Goal: Task Accomplishment & Management: Use online tool/utility

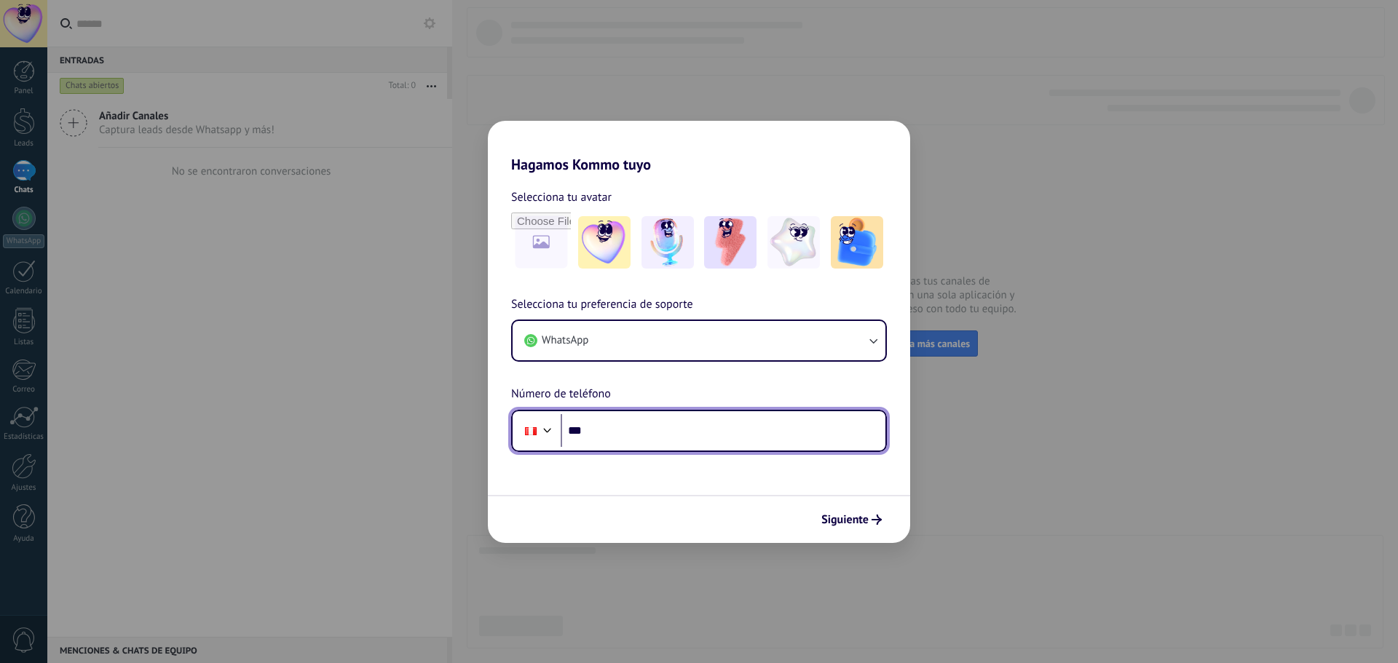
click at [620, 428] on input "***" at bounding box center [723, 430] width 325 height 33
click at [612, 436] on input "***" at bounding box center [723, 430] width 325 height 33
paste input "**********"
click at [612, 428] on input "**********" at bounding box center [723, 430] width 325 height 33
click at [636, 435] on input "**********" at bounding box center [723, 430] width 325 height 33
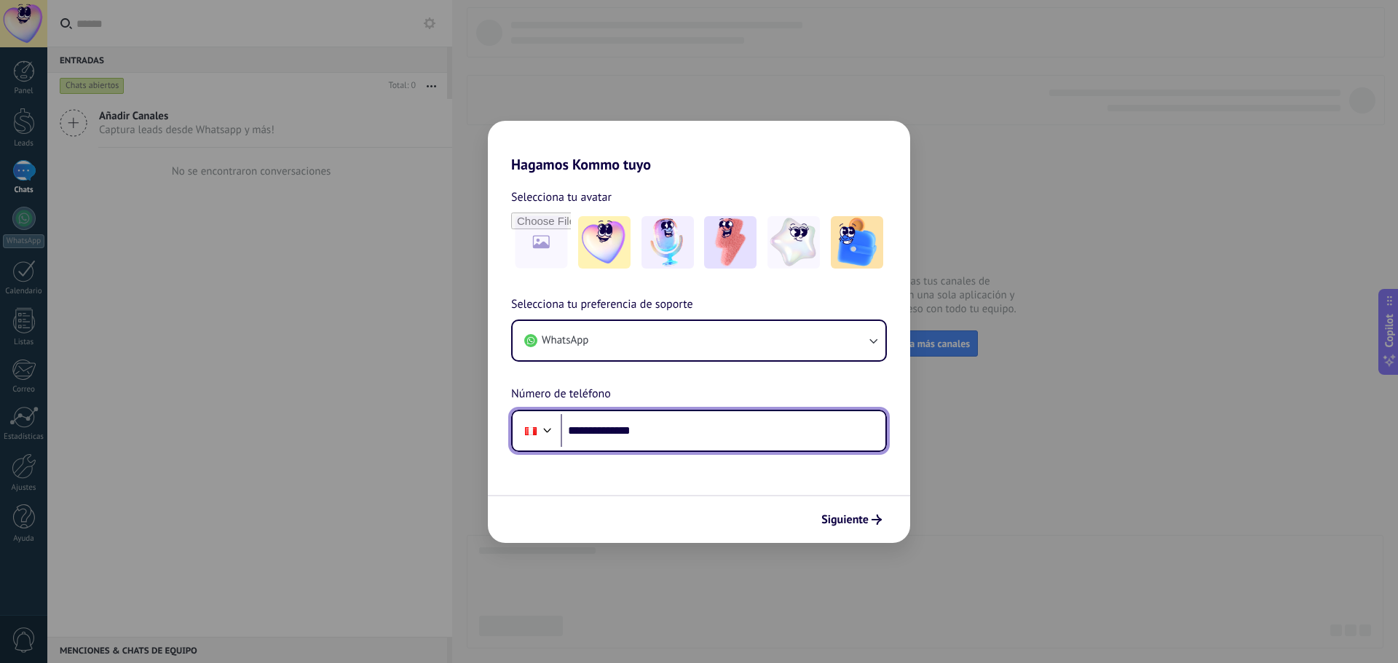
click at [666, 434] on input "**********" at bounding box center [723, 430] width 325 height 33
type input "**"
paste input "**********"
click at [551, 428] on div at bounding box center [547, 428] width 17 height 17
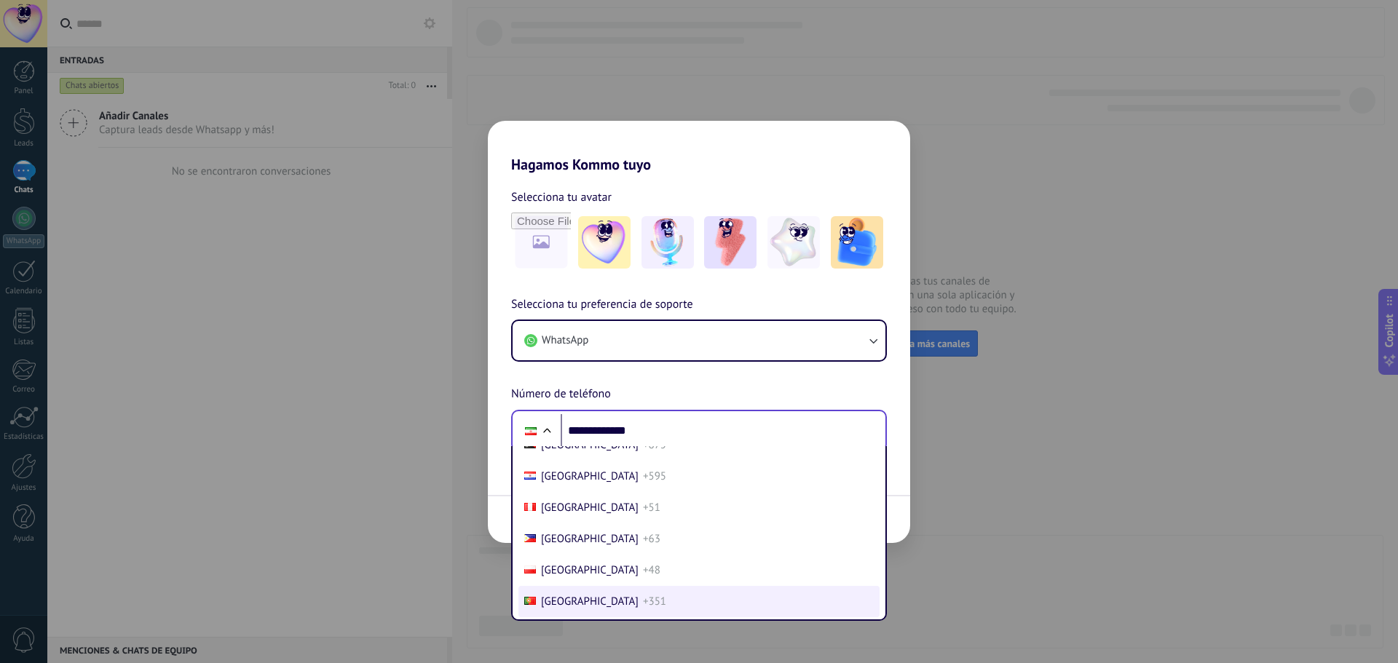
scroll to position [4516, 0]
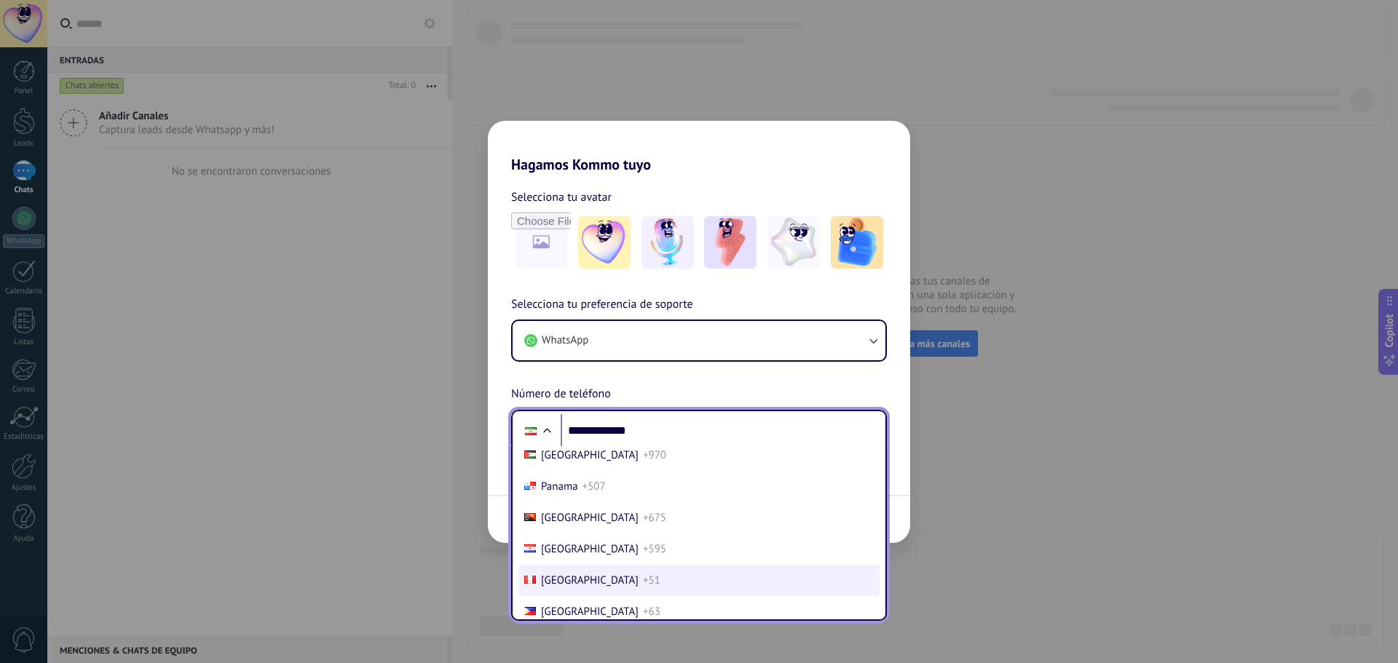
click at [643, 584] on span "+51" at bounding box center [651, 581] width 17 height 14
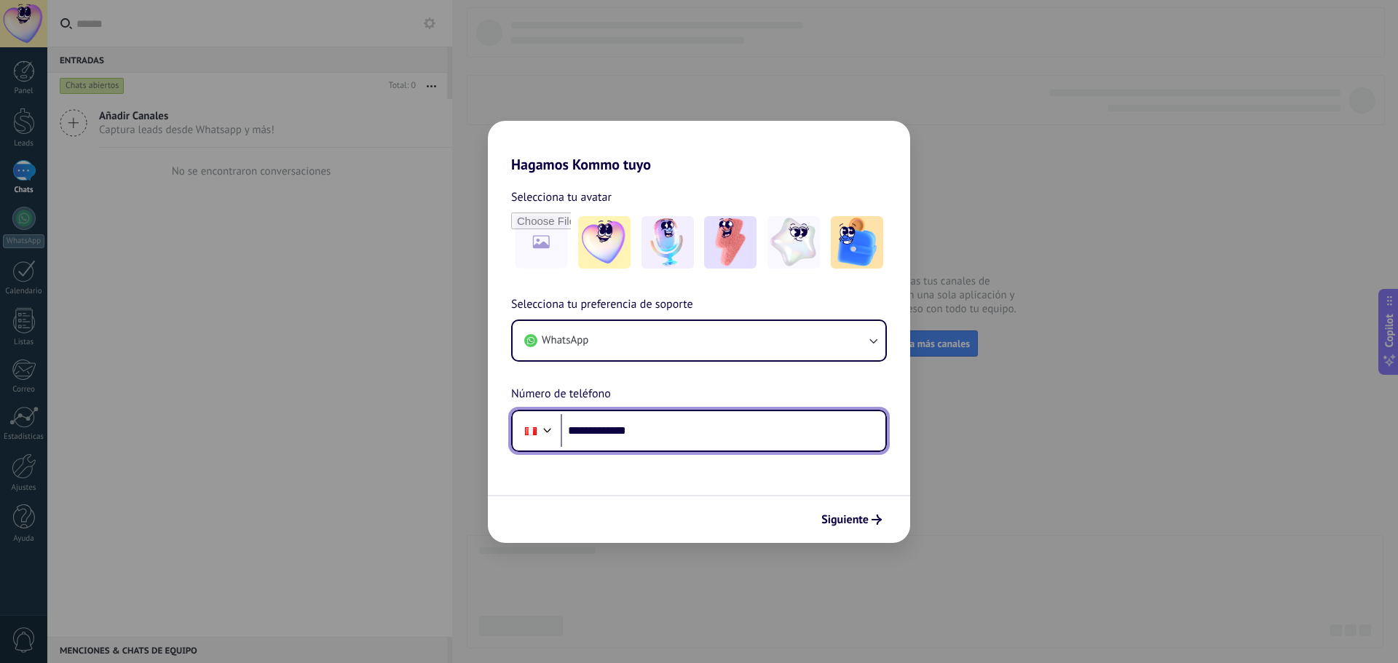
drag, startPoint x: 643, startPoint y: 431, endPoint x: 591, endPoint y: 431, distance: 51.7
click at [591, 431] on input "**********" at bounding box center [723, 430] width 325 height 33
paste input "**********"
click at [612, 430] on input "**********" at bounding box center [723, 430] width 325 height 33
click at [690, 431] on input "**********" at bounding box center [723, 430] width 325 height 33
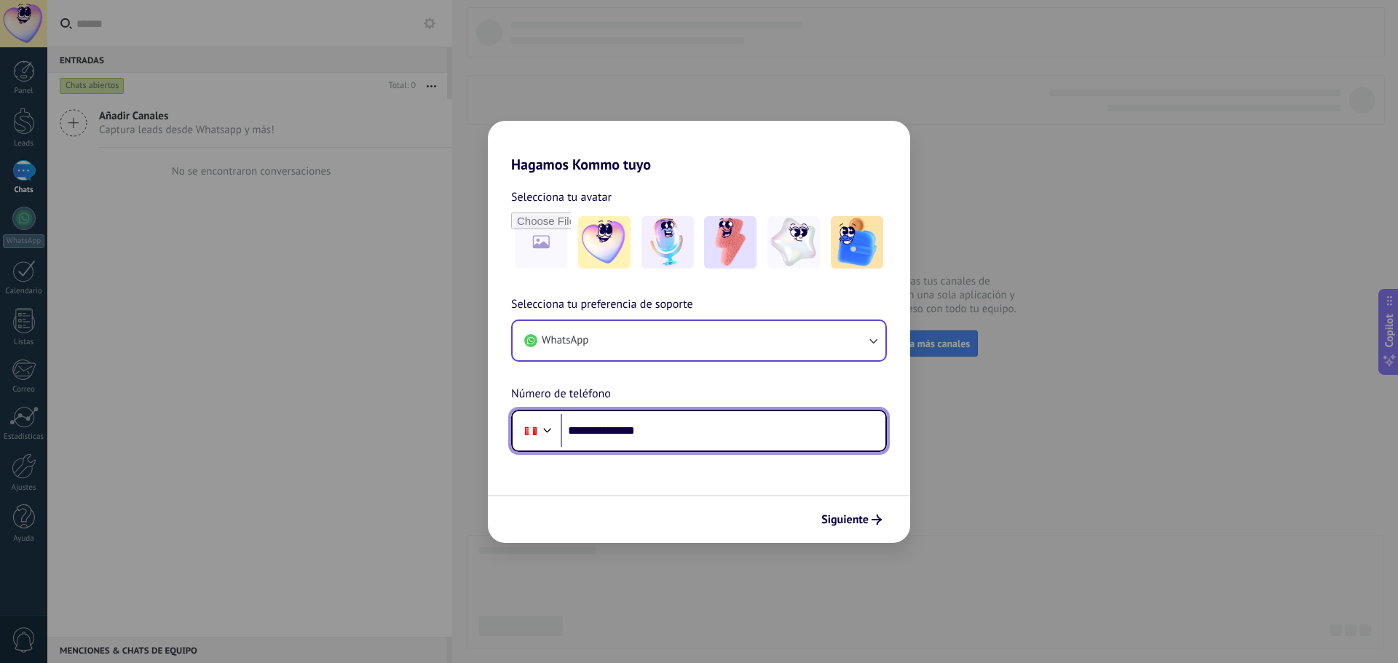
type input "**********"
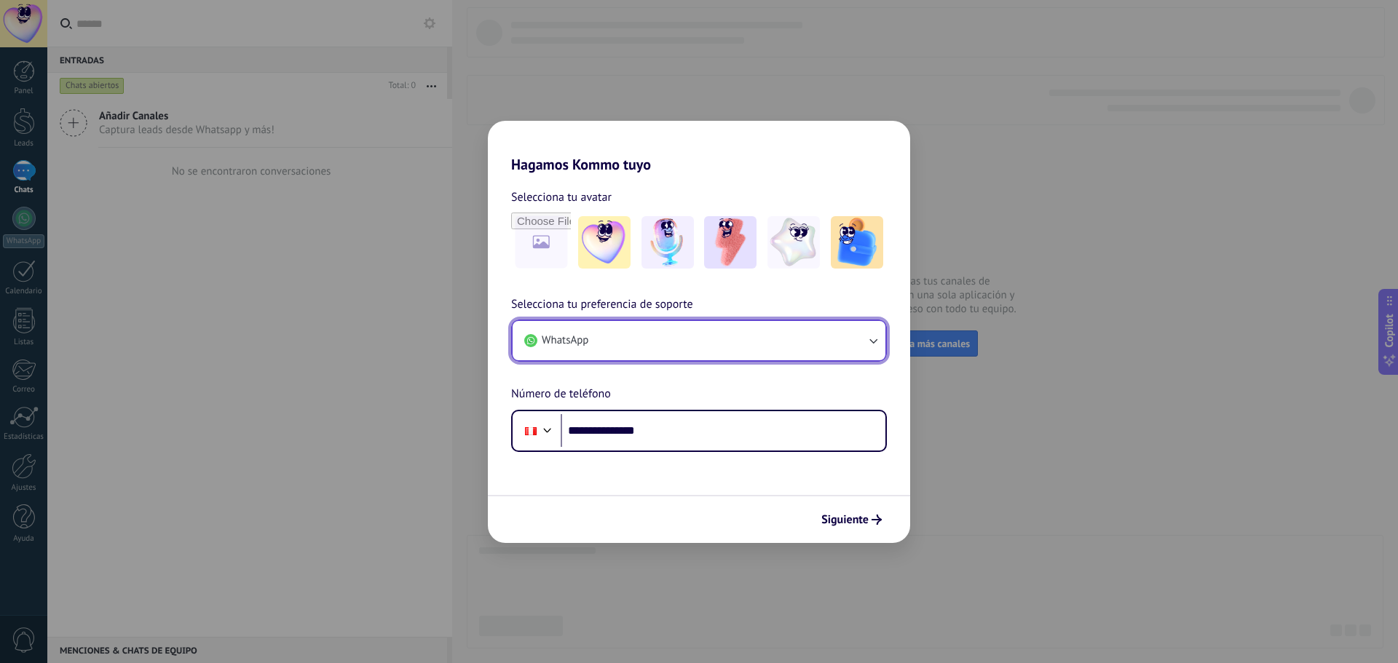
click at [821, 336] on button "WhatsApp" at bounding box center [699, 340] width 373 height 39
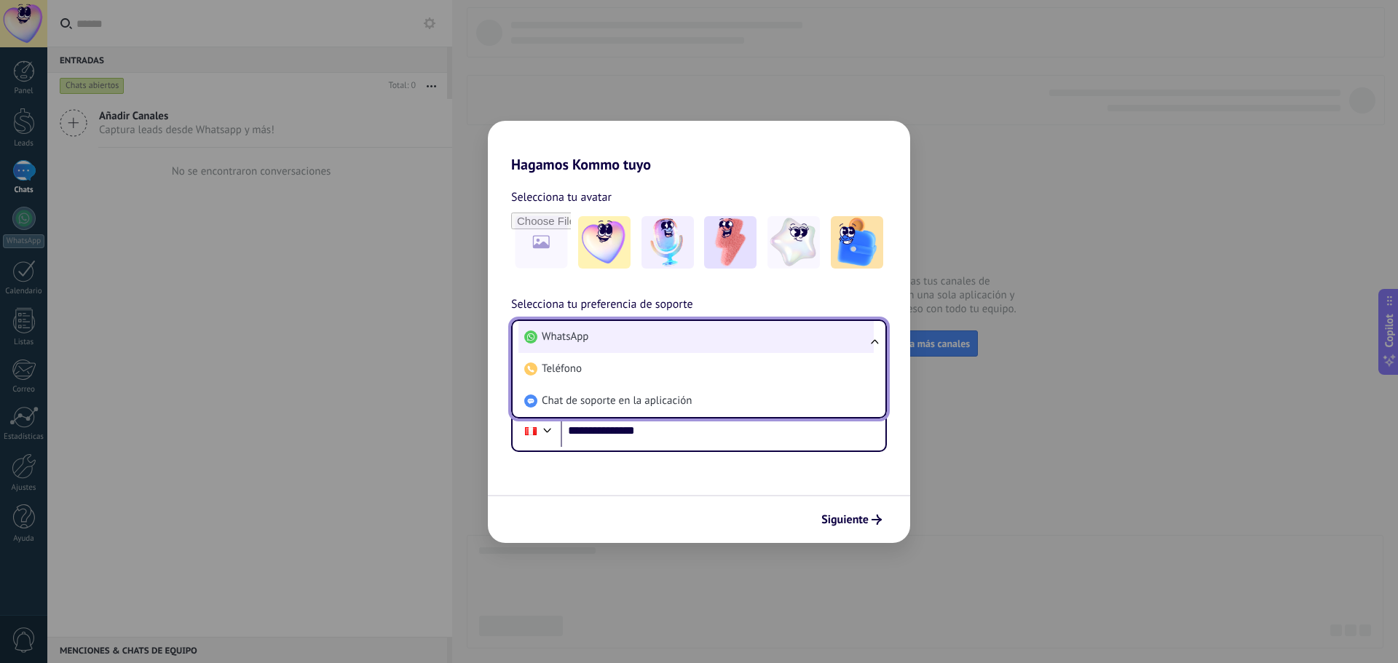
click at [680, 337] on li "WhatsApp" at bounding box center [695, 337] width 355 height 32
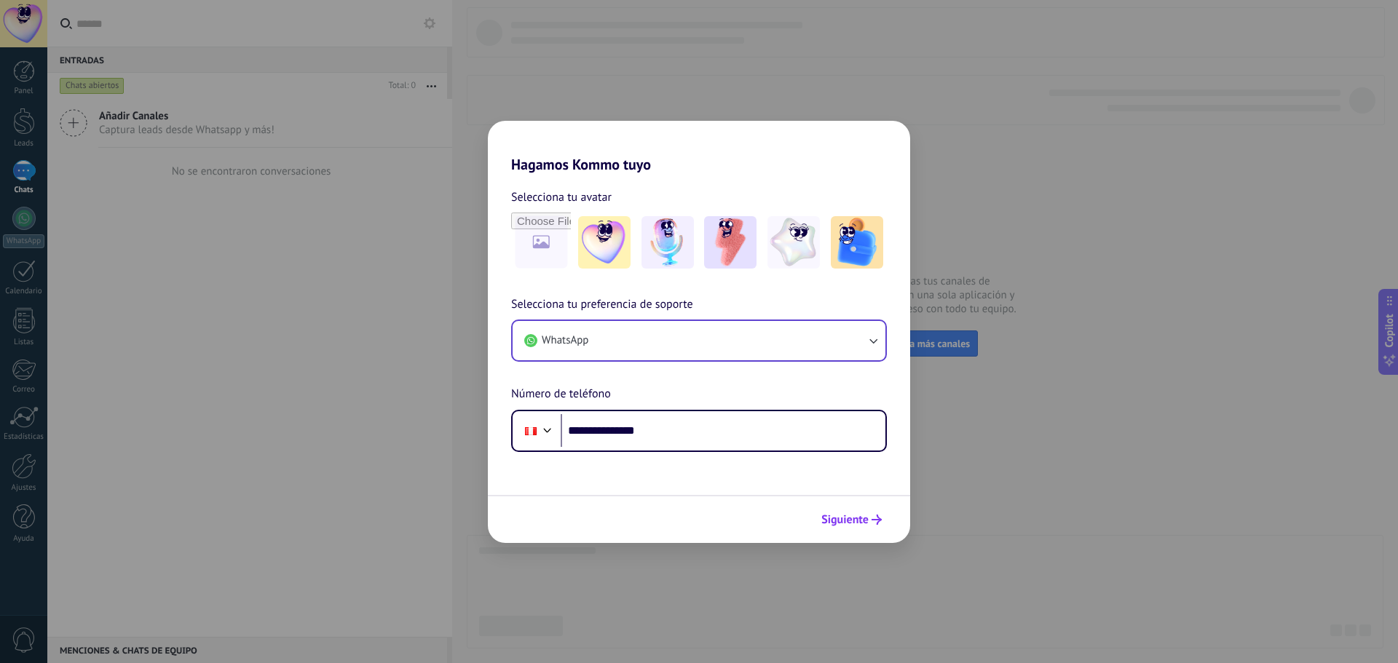
click at [867, 520] on span "Siguiente" at bounding box center [844, 520] width 47 height 10
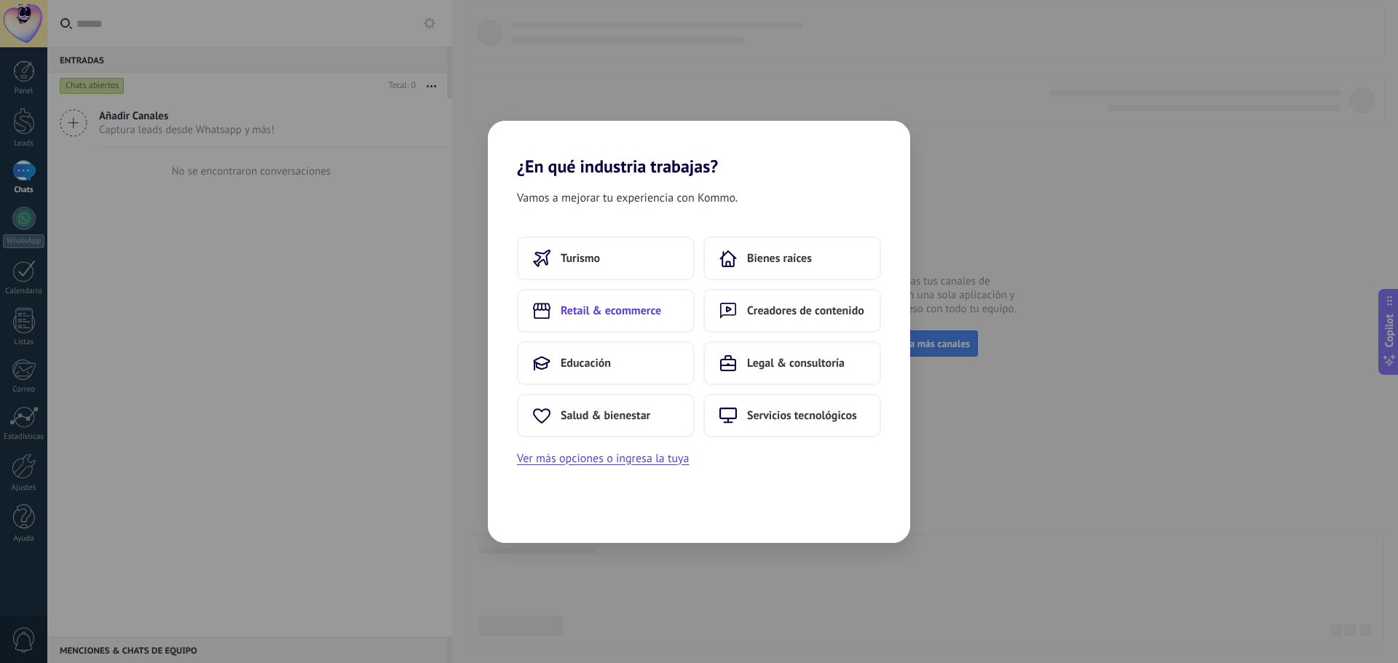
click at [628, 318] on button "Retail & ecommerce" at bounding box center [606, 311] width 178 height 44
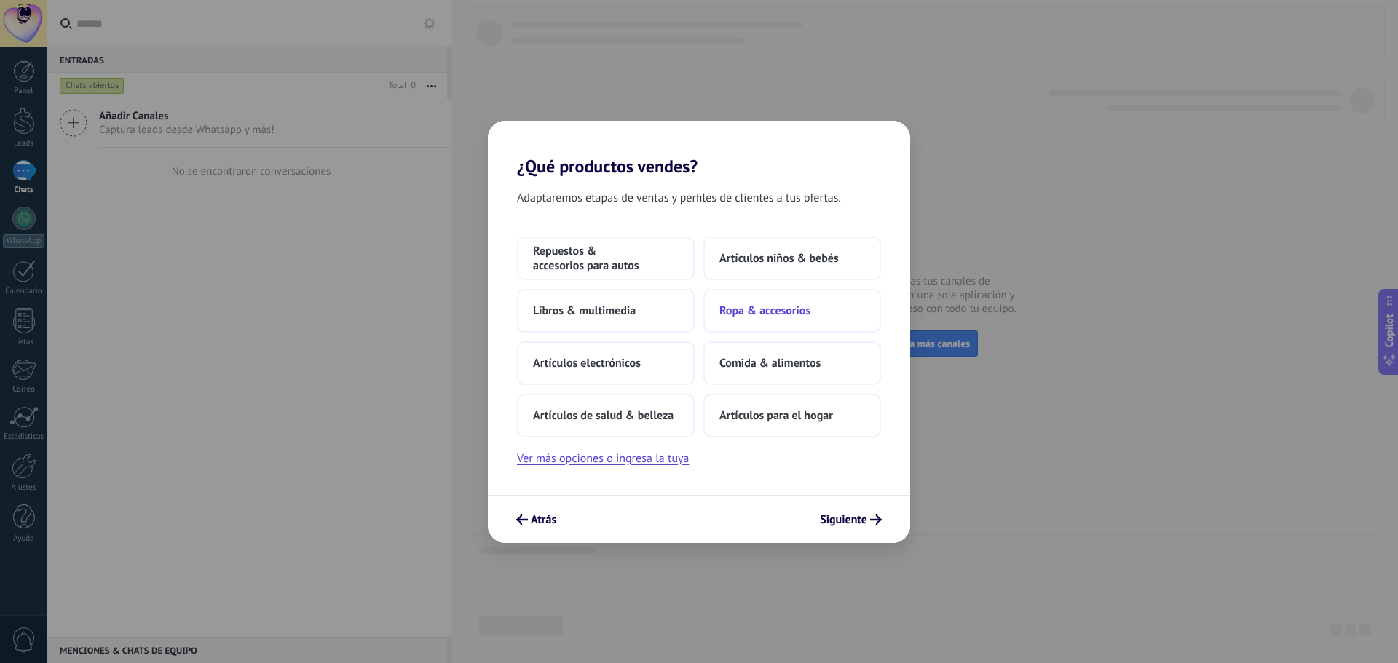
click at [768, 315] on span "Ropa & accesorios" at bounding box center [764, 311] width 91 height 15
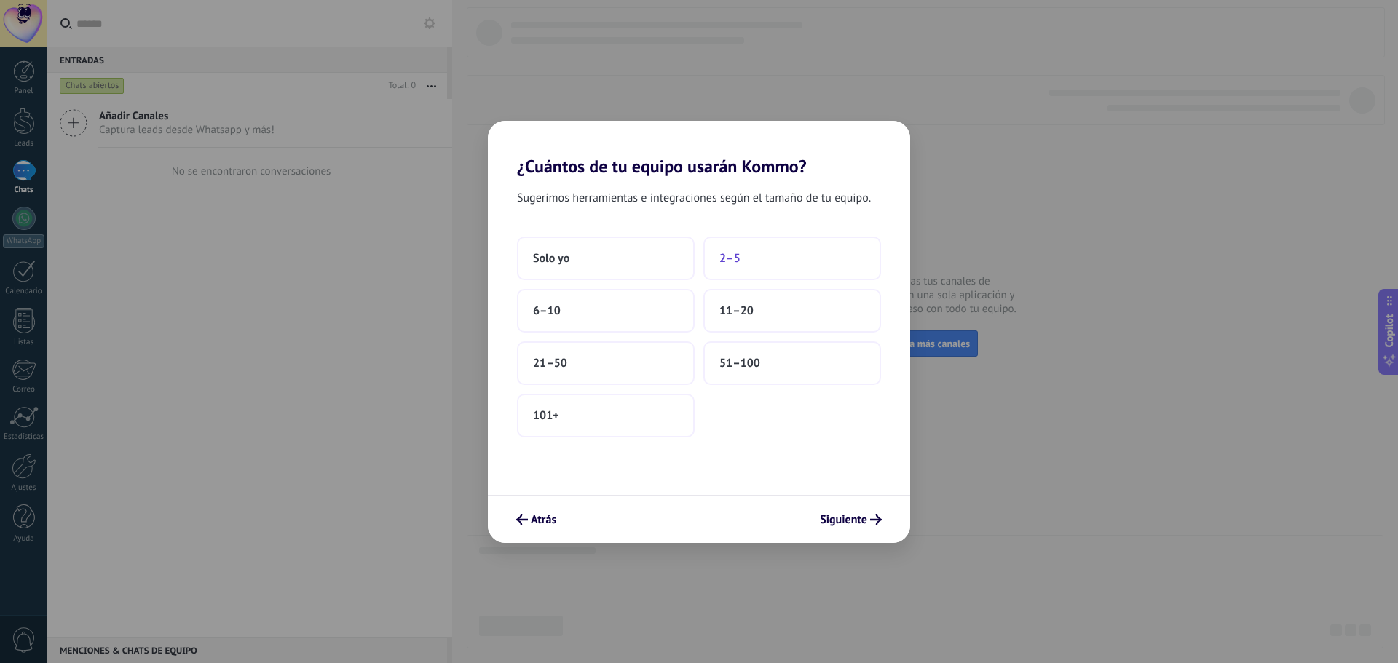
click at [759, 252] on button "2–5" at bounding box center [792, 259] width 178 height 44
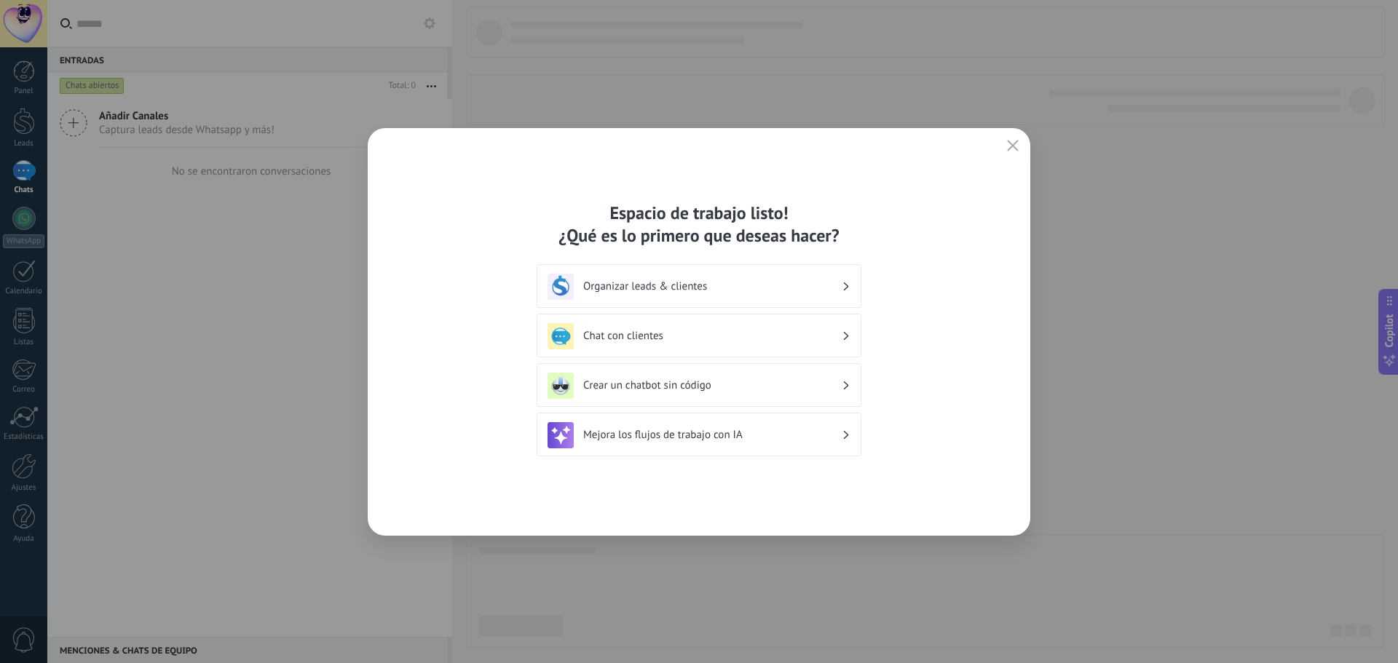
click at [848, 285] on icon at bounding box center [846, 287] width 5 height 9
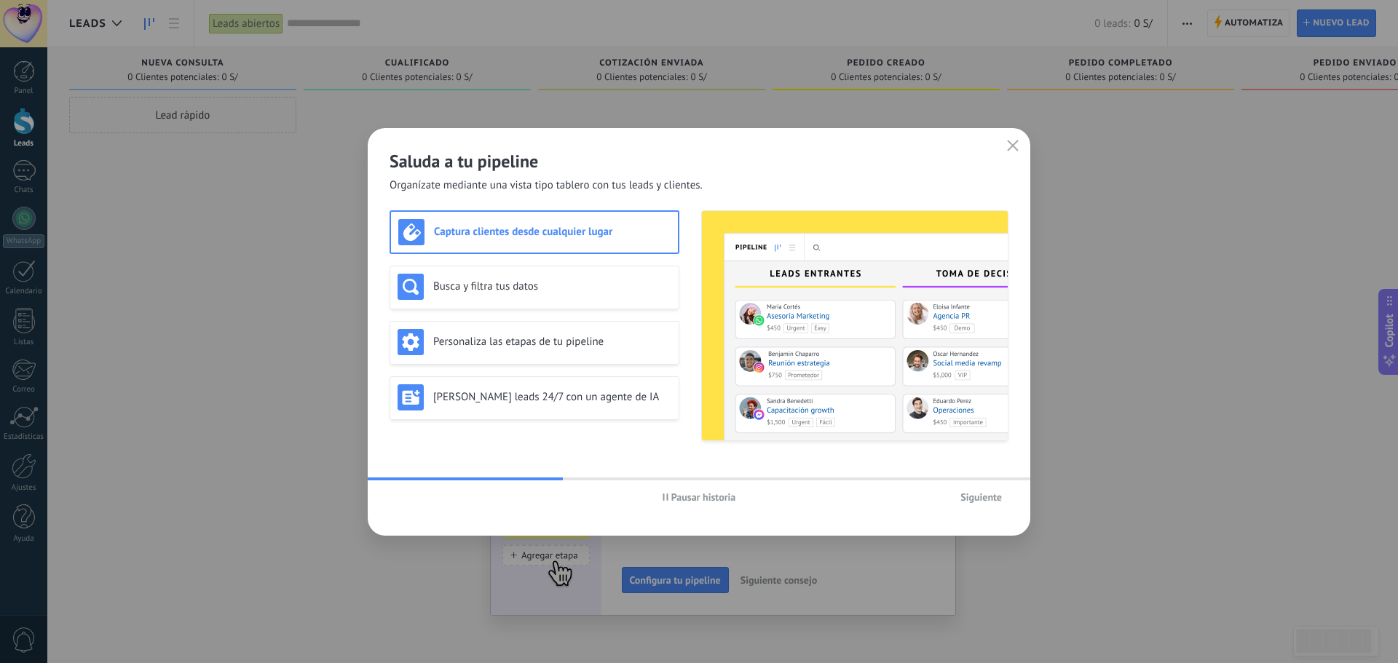
click at [668, 496] on use "button" at bounding box center [665, 497] width 5 height 7
click at [693, 497] on span "Iniciar historia" at bounding box center [703, 497] width 63 height 10
click at [979, 497] on span "Siguiente" at bounding box center [982, 497] width 42 height 10
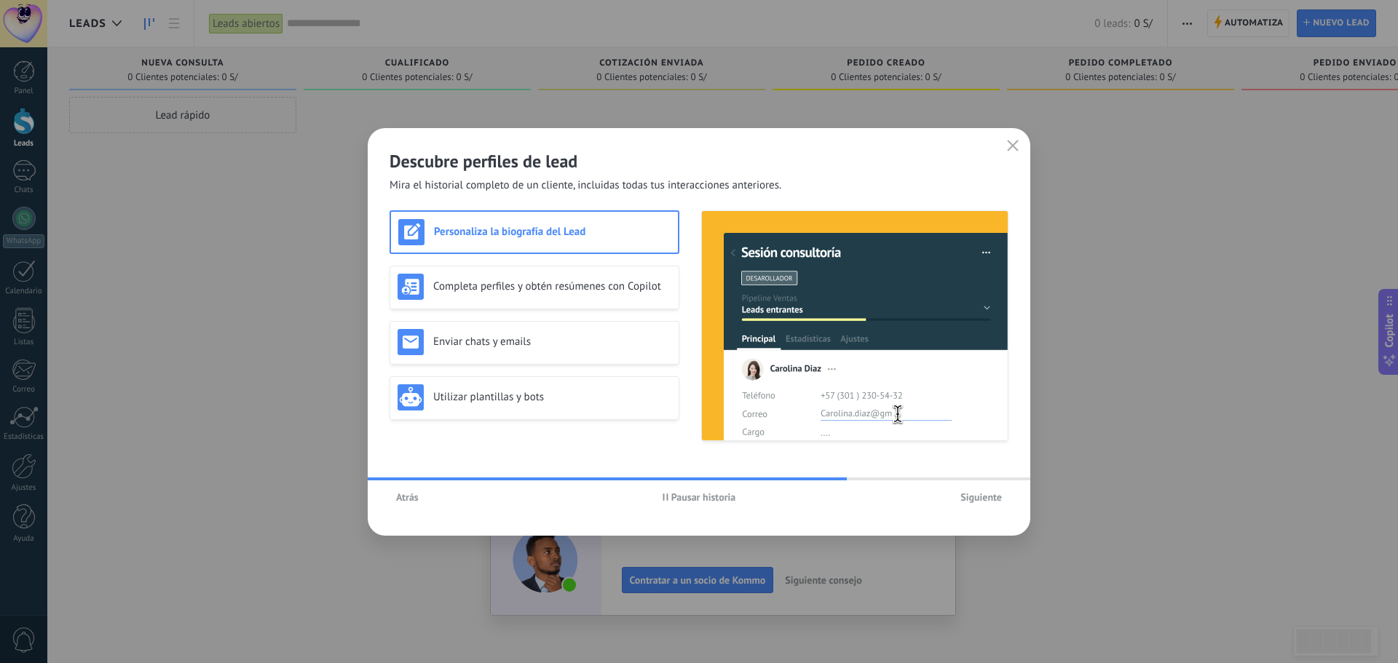
click at [721, 492] on span "Pausar historia" at bounding box center [703, 497] width 65 height 10
click at [721, 492] on span "Iniciar historia" at bounding box center [703, 497] width 63 height 10
click at [985, 495] on span "Siguiente" at bounding box center [982, 497] width 42 height 10
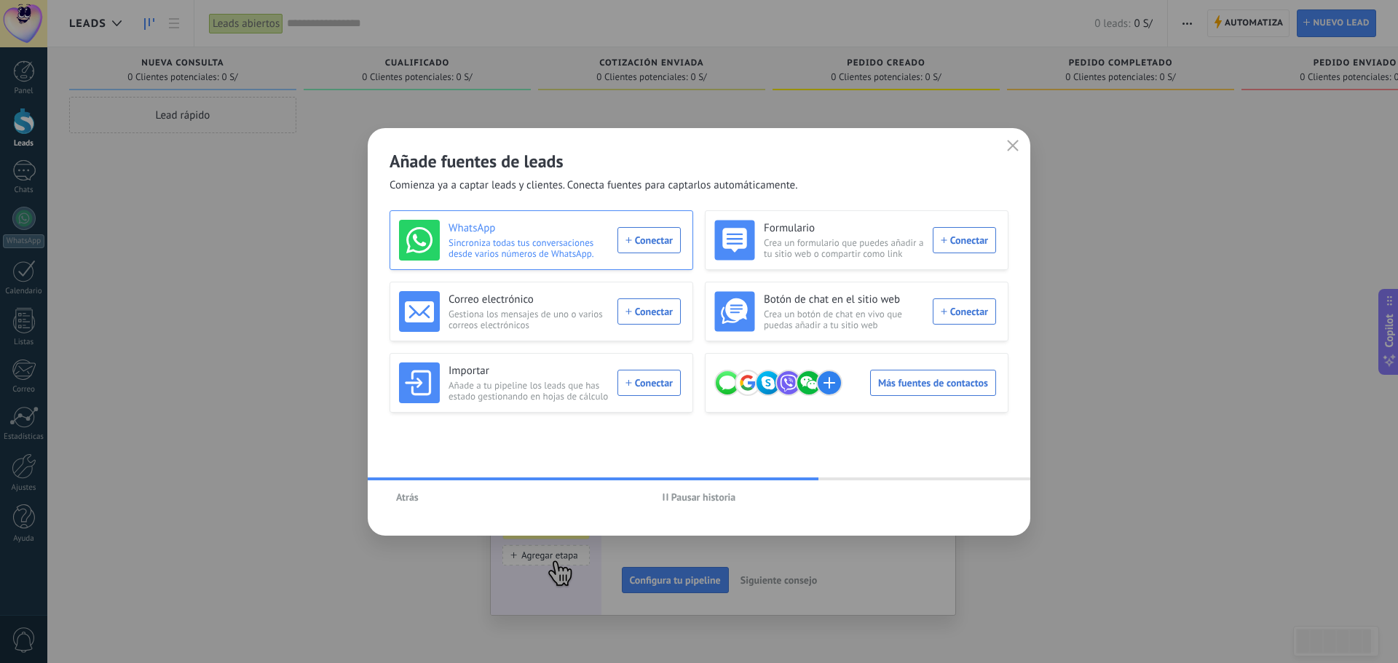
click at [622, 239] on div "WhatsApp Sincroniza todas tus conversaciones desde varios números de WhatsApp. …" at bounding box center [540, 240] width 282 height 41
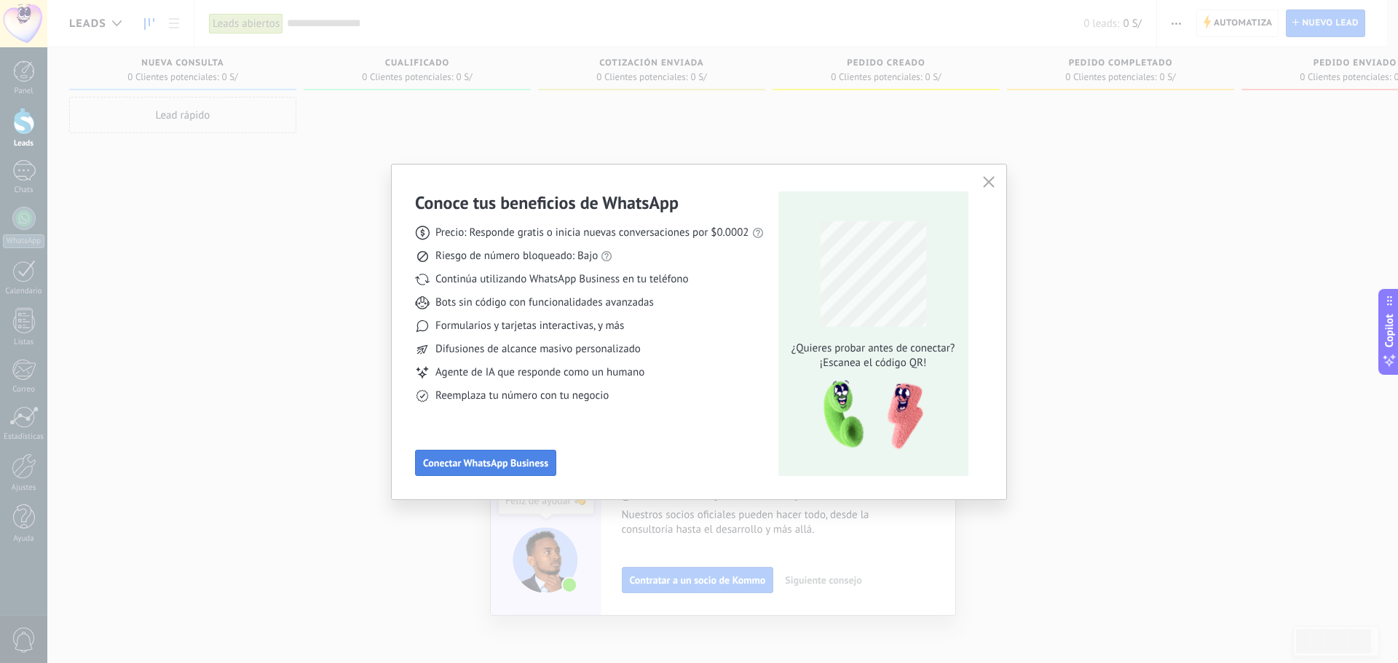
click at [508, 466] on span "Conectar WhatsApp Business" at bounding box center [485, 463] width 125 height 10
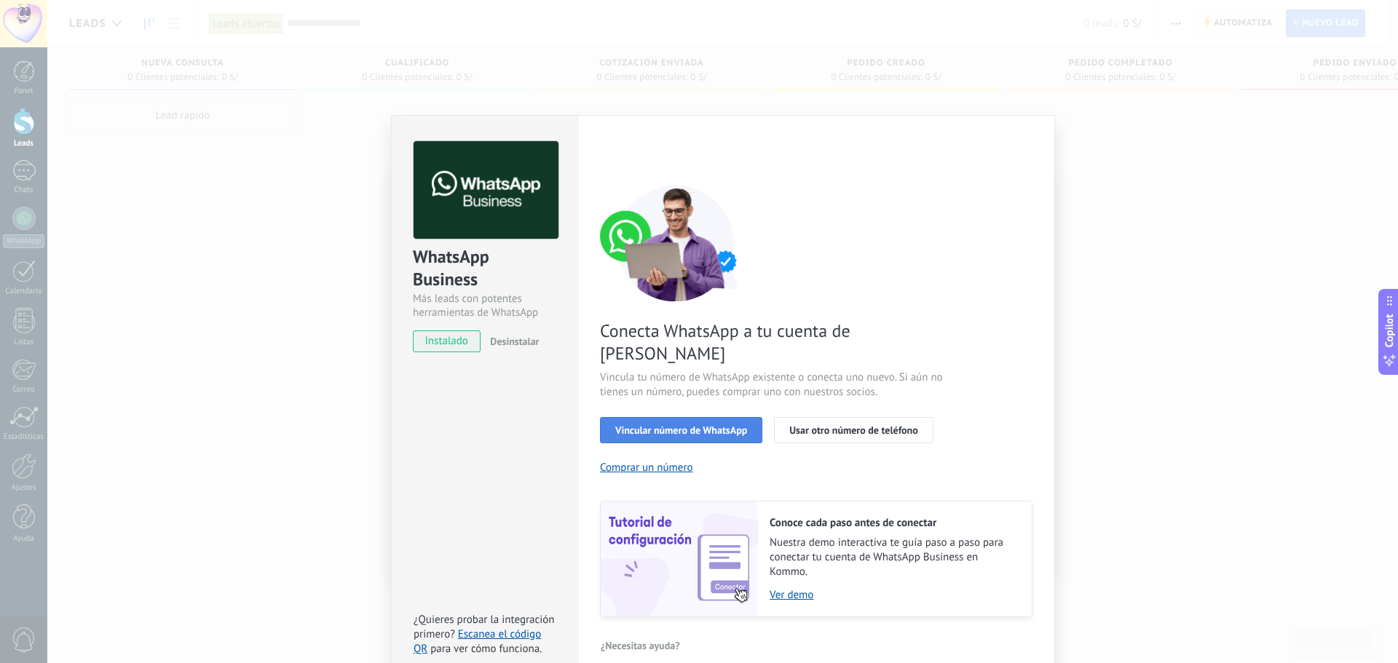
click at [733, 425] on span "Vincular número de WhatsApp" at bounding box center [681, 430] width 132 height 10
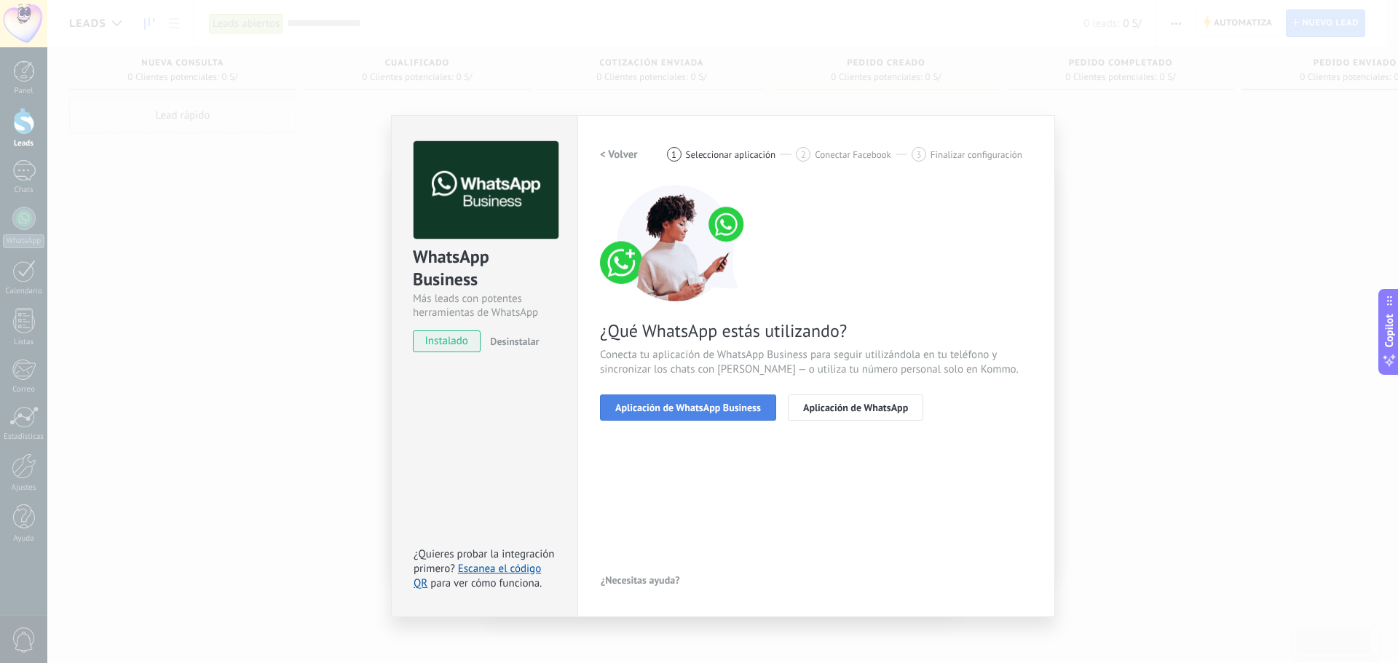
click at [731, 406] on span "Aplicación de WhatsApp Business" at bounding box center [688, 408] width 146 height 10
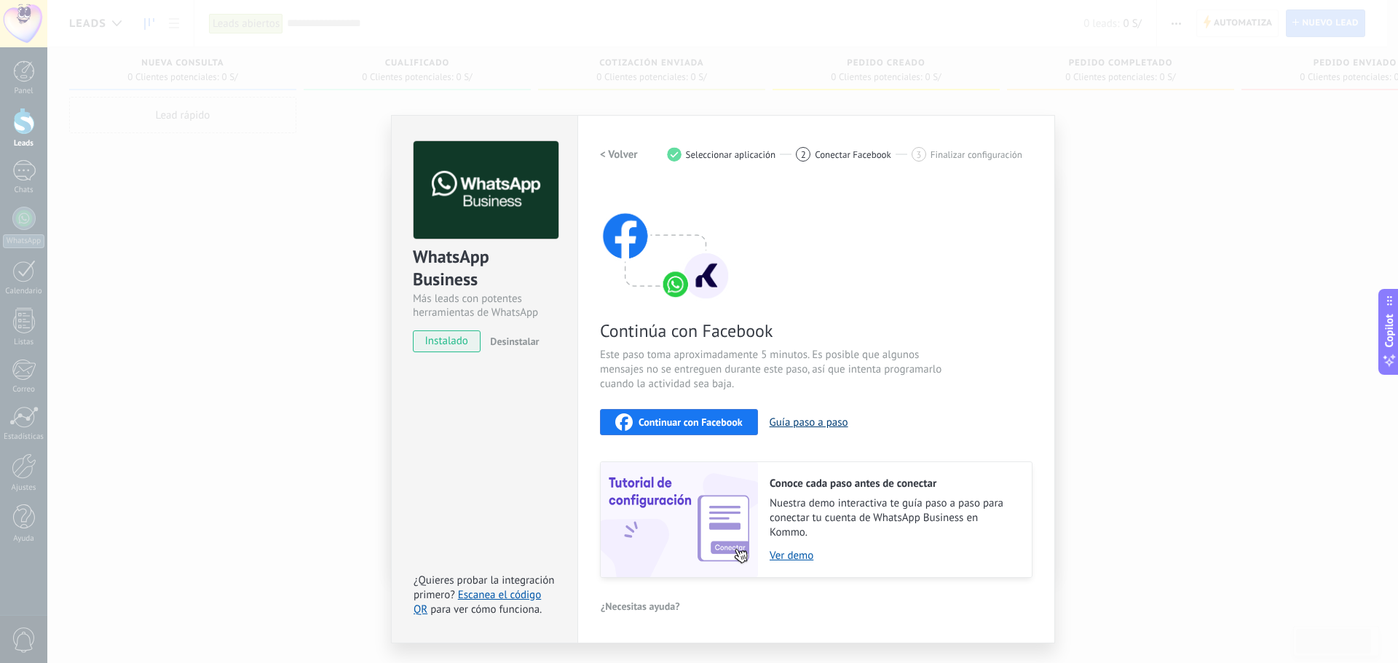
click at [832, 425] on button "Guía paso a paso" at bounding box center [809, 423] width 79 height 14
click at [693, 428] on div "Continuar con Facebook" at bounding box center [678, 422] width 127 height 17
click at [733, 148] on div "1 Seleccionar aplicación" at bounding box center [732, 154] width 130 height 15
click at [813, 154] on div "2 Conectar Facebook" at bounding box center [854, 154] width 116 height 15
click at [519, 594] on link "Escanea el código QR" at bounding box center [477, 602] width 127 height 28
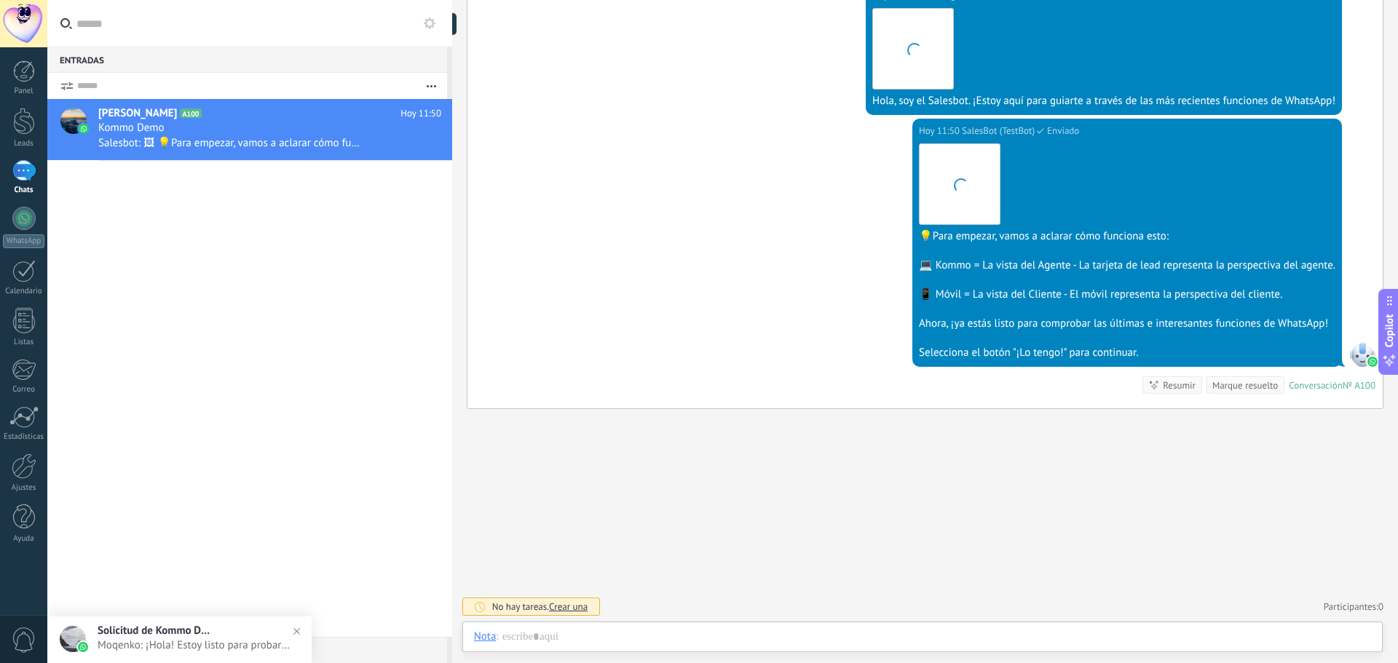
scroll to position [22, 0]
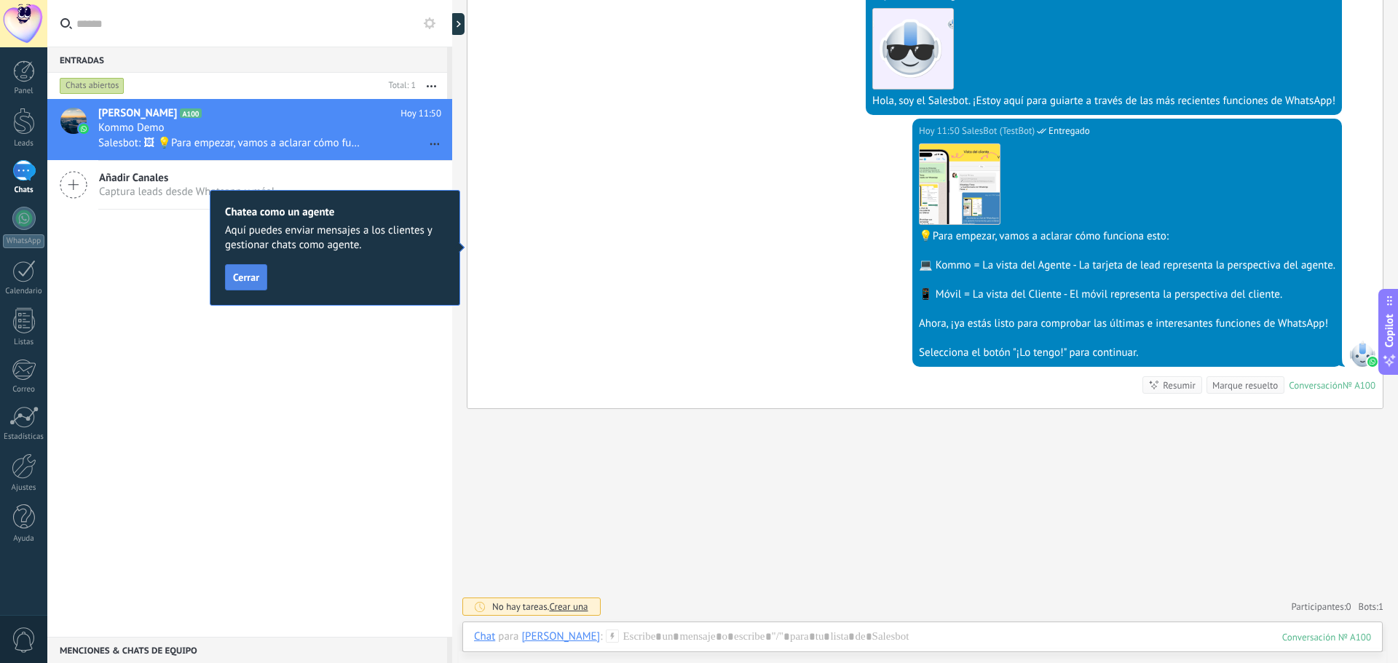
click at [243, 272] on span "Cerrar" at bounding box center [246, 277] width 26 height 10
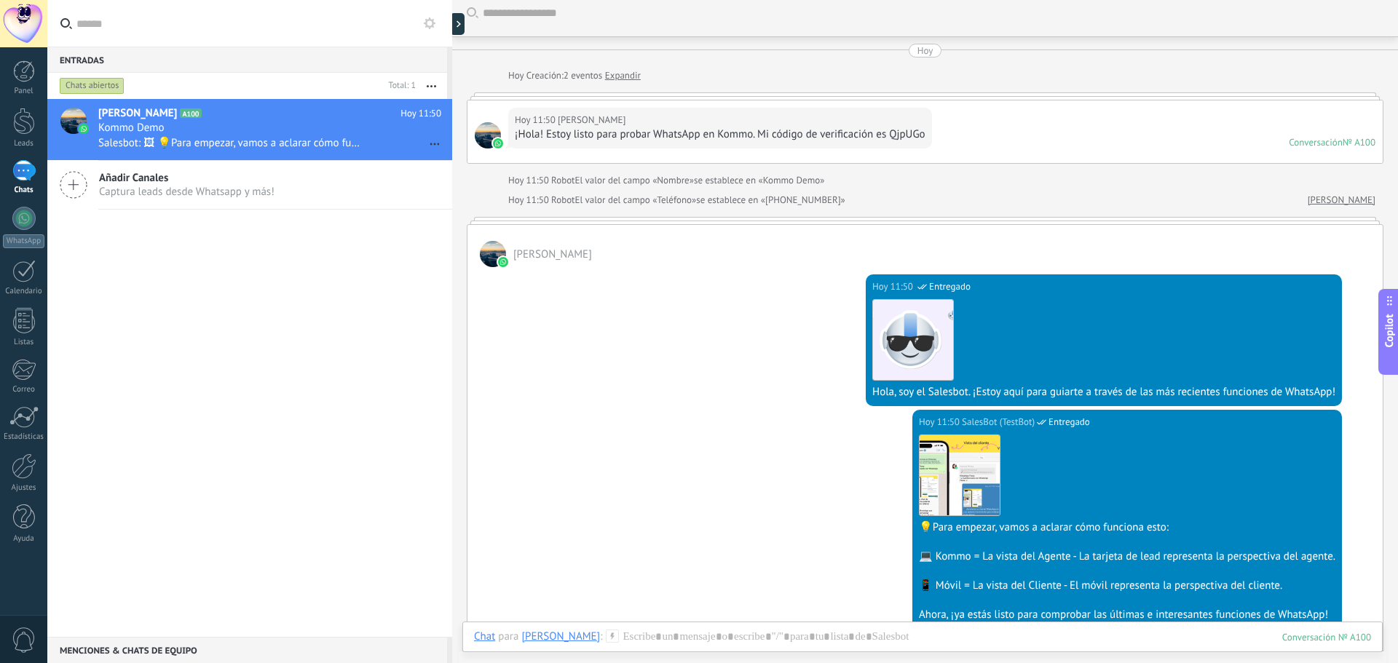
scroll to position [0, 0]
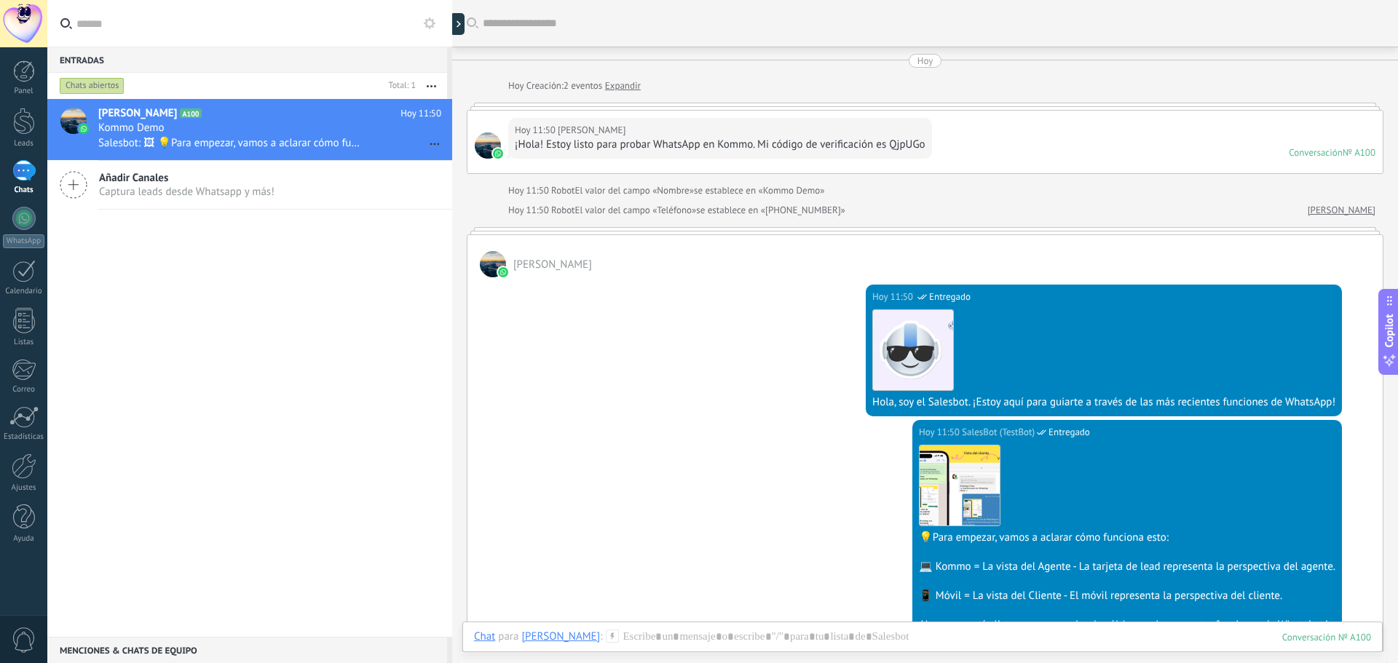
click at [492, 261] on div at bounding box center [493, 264] width 26 height 26
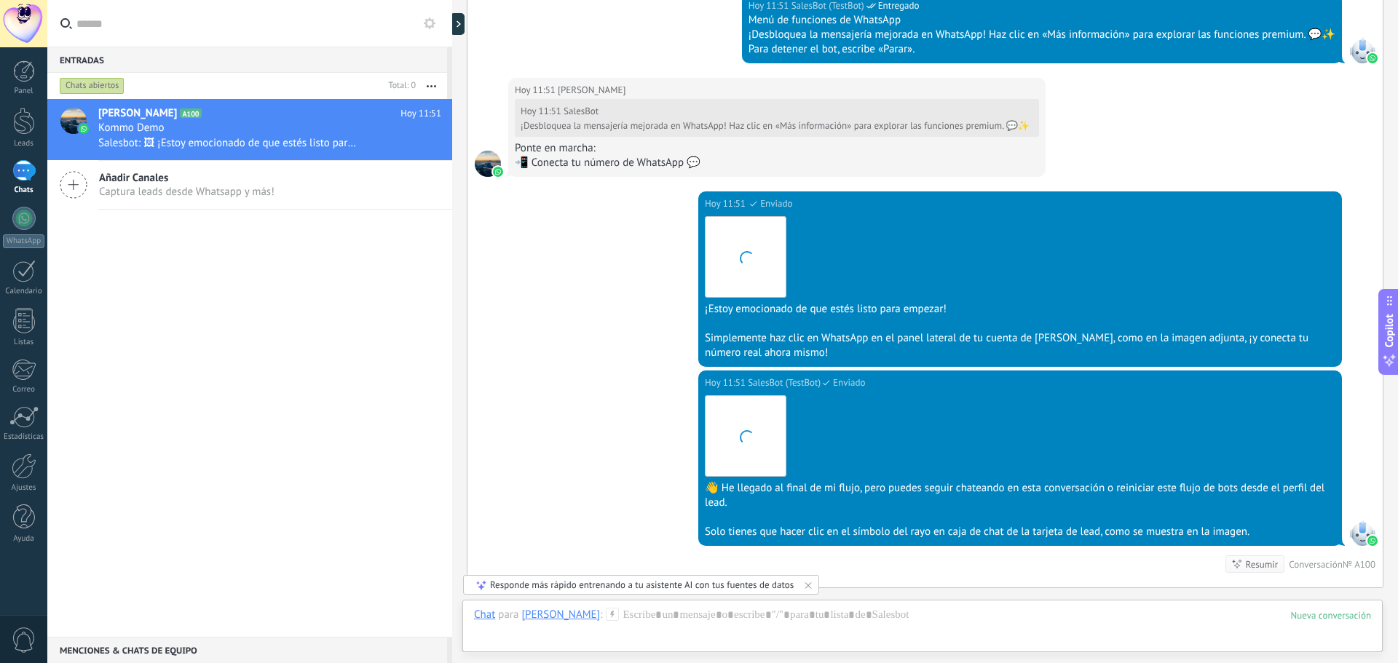
scroll to position [993, 0]
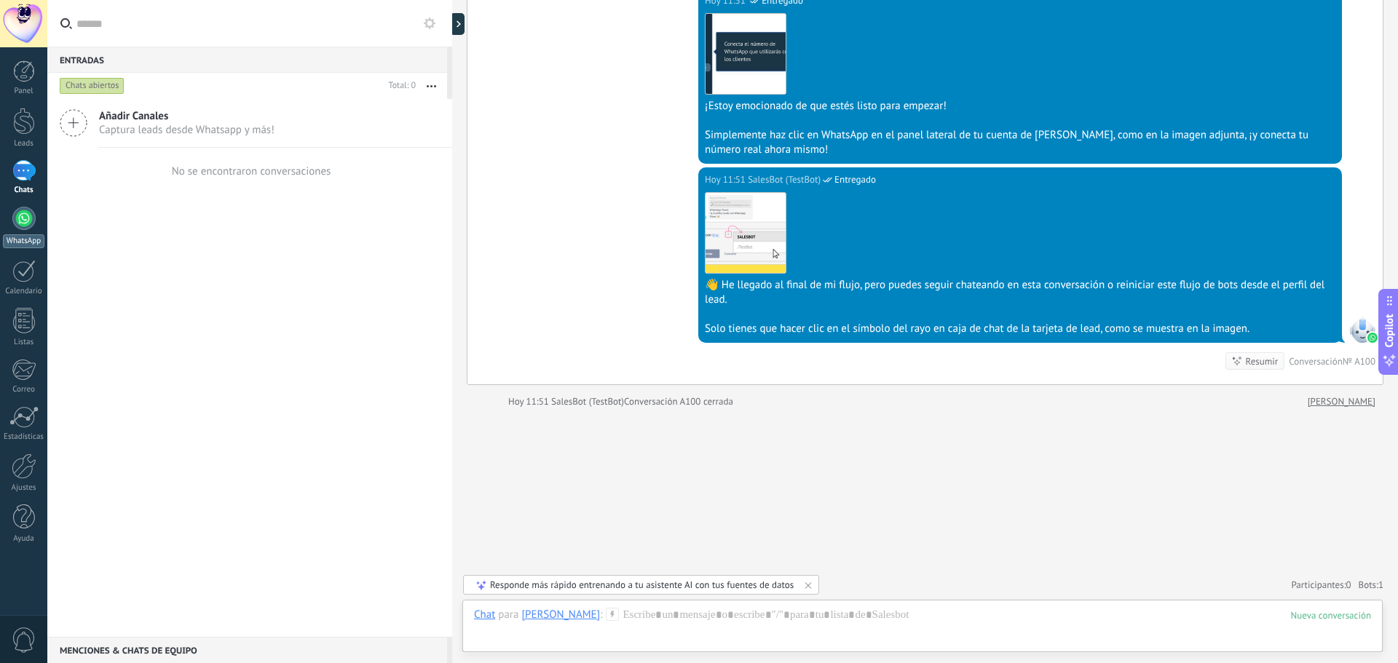
click at [24, 216] on div at bounding box center [23, 218] width 23 height 23
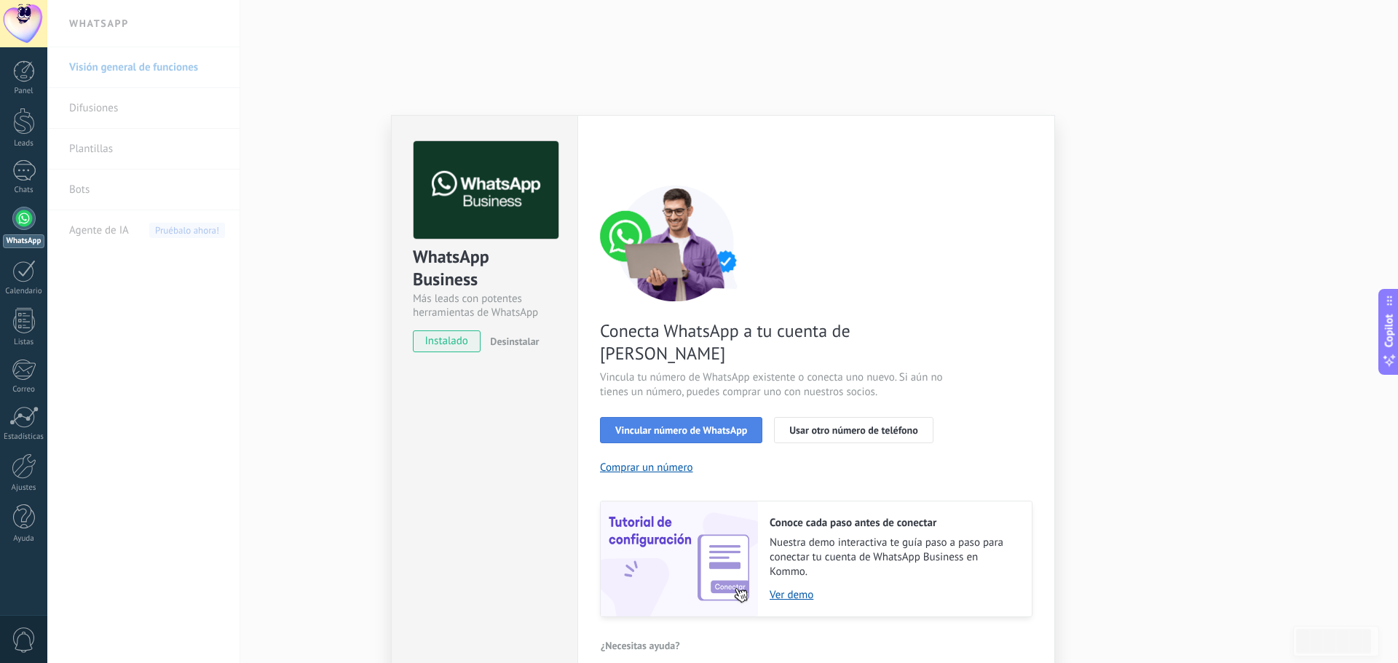
click at [712, 425] on span "Vincular número de WhatsApp" at bounding box center [681, 430] width 132 height 10
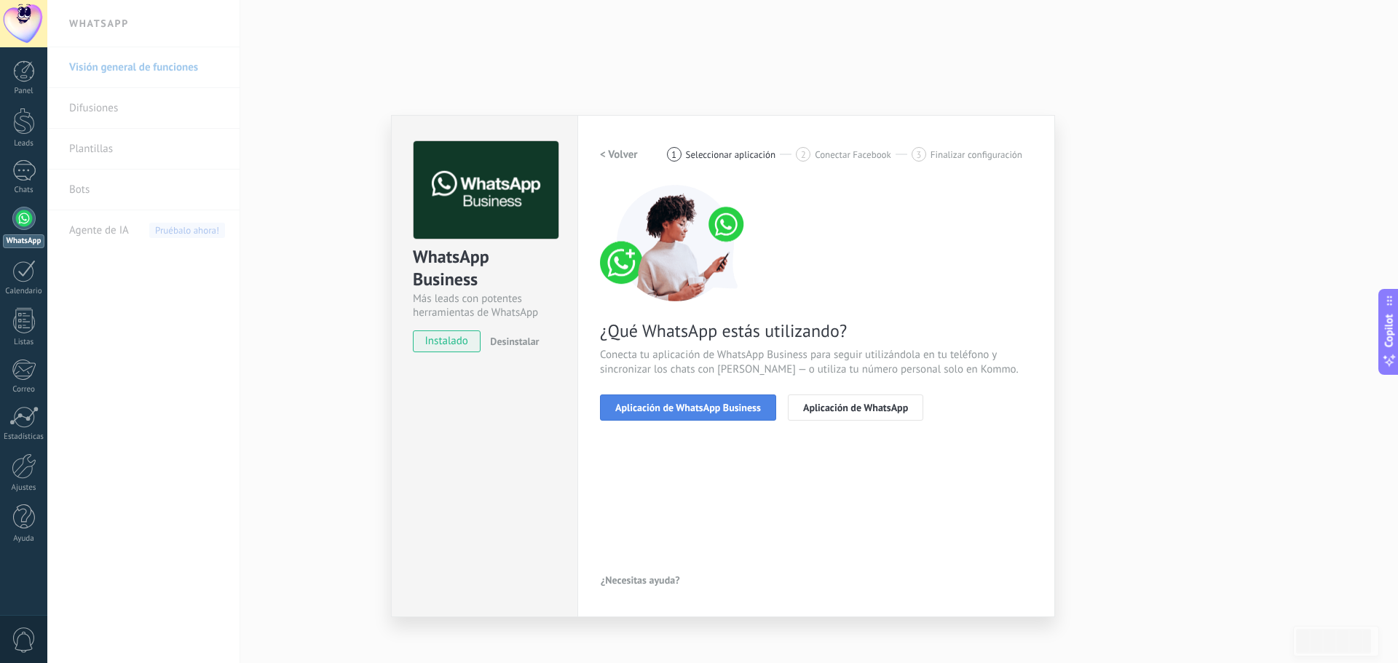
click at [701, 406] on span "Aplicación de WhatsApp Business" at bounding box center [688, 408] width 146 height 10
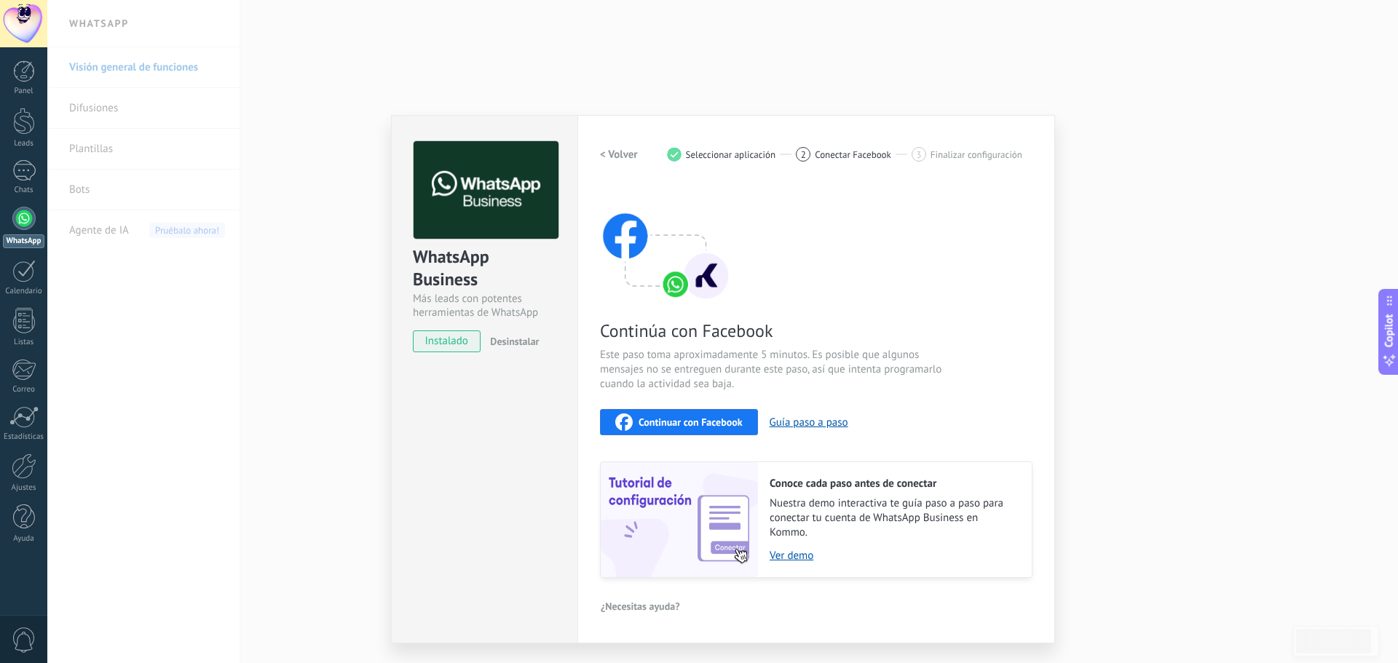
click at [462, 341] on span "instalado" at bounding box center [447, 342] width 66 height 22
click at [1141, 90] on div "WhatsApp Business Más leads con potentes herramientas de WhatsApp instalado Des…" at bounding box center [722, 331] width 1351 height 663
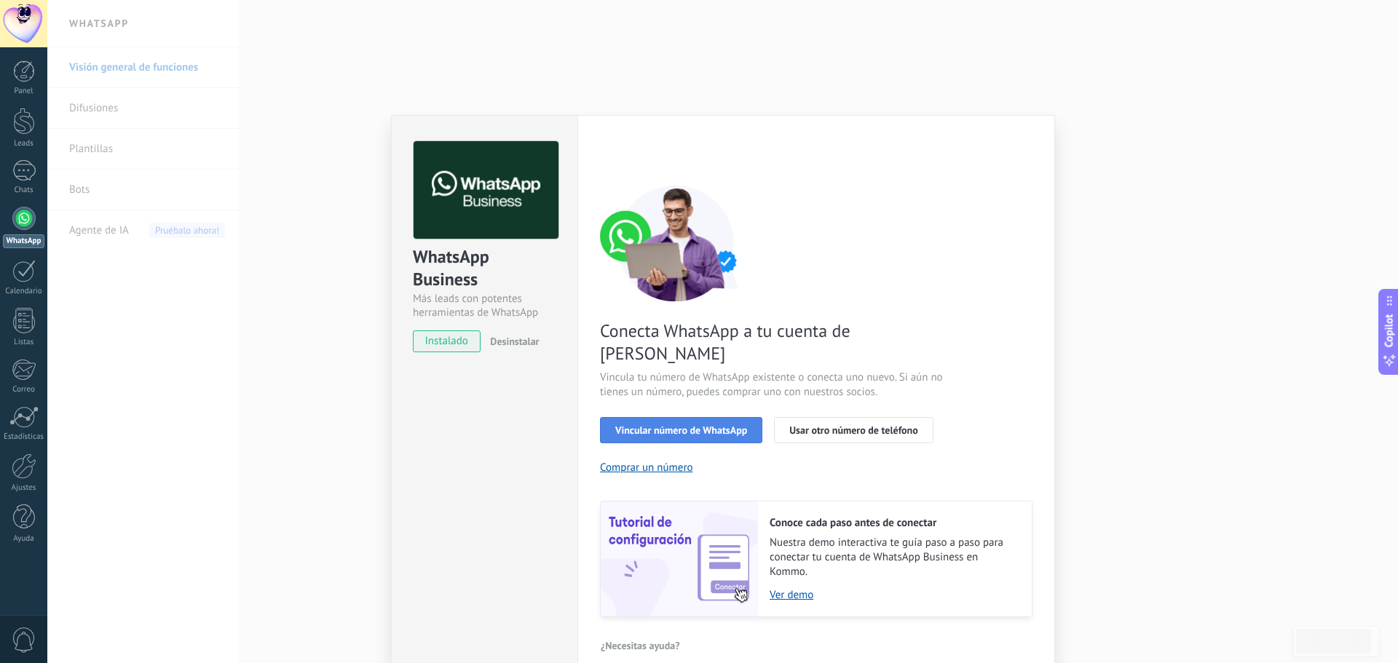
click at [674, 425] on span "Vincular número de WhatsApp" at bounding box center [681, 430] width 132 height 10
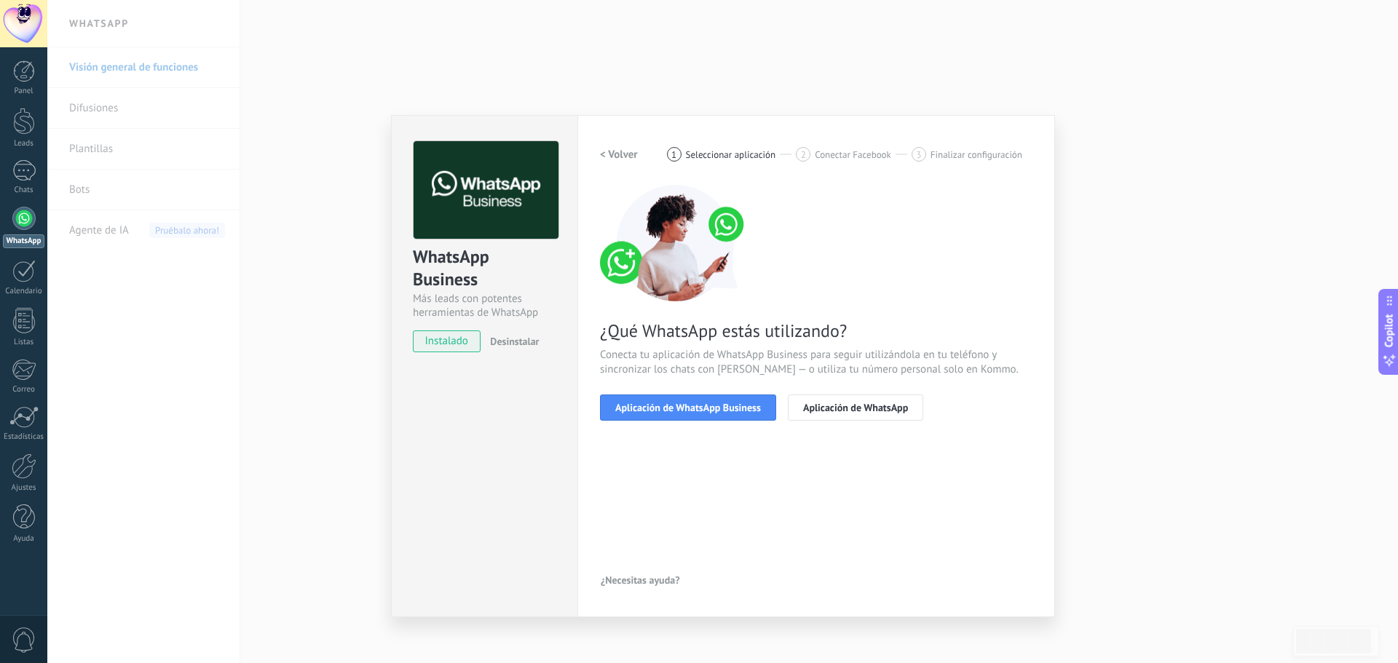
click at [1159, 176] on div "WhatsApp Business Más leads con potentes herramientas de WhatsApp instalado Des…" at bounding box center [722, 331] width 1351 height 663
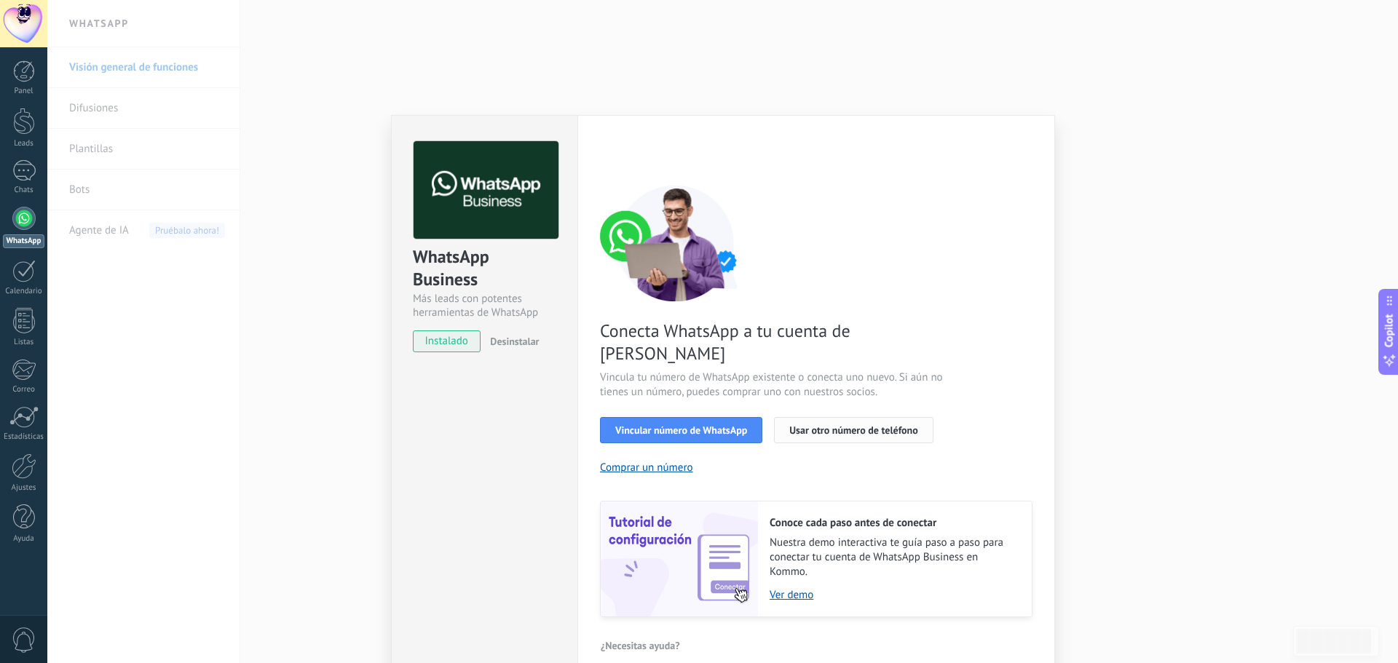
click at [856, 425] on span "Usar otro número de teléfono" at bounding box center [853, 430] width 128 height 10
click at [725, 425] on span "Vincular número de WhatsApp" at bounding box center [681, 430] width 132 height 10
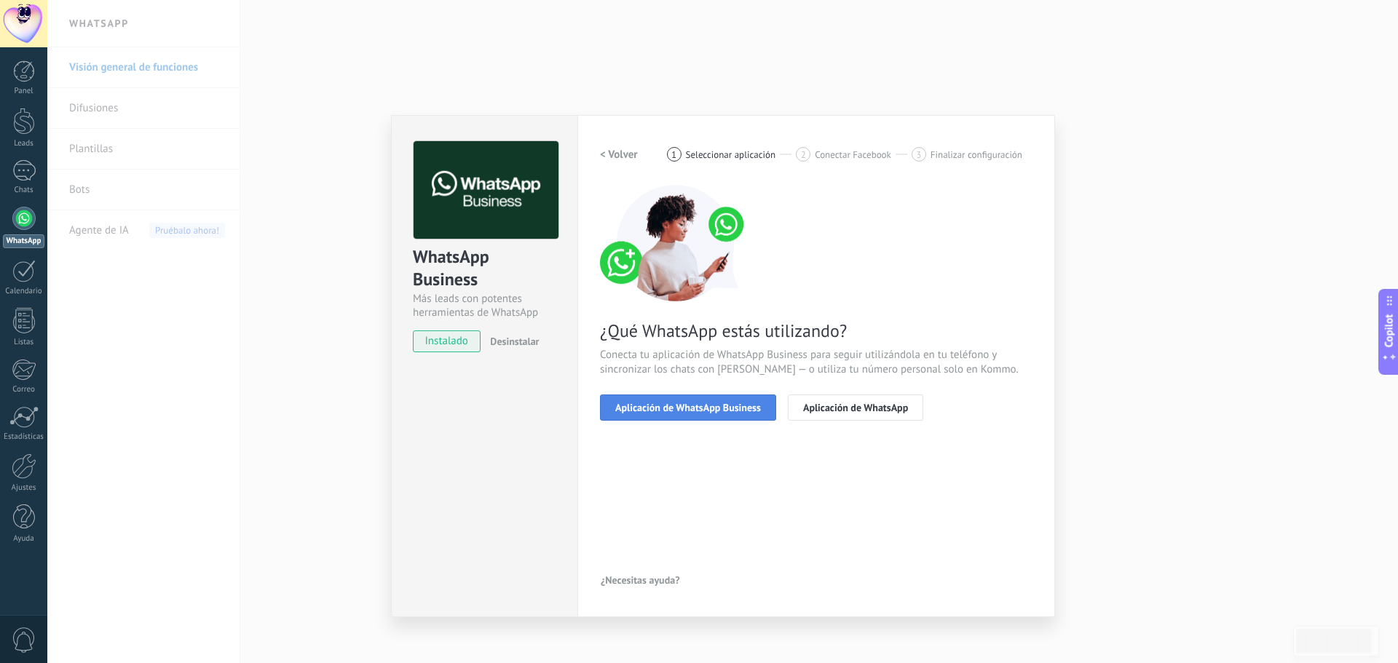
click at [680, 407] on span "Aplicación de WhatsApp Business" at bounding box center [688, 408] width 146 height 10
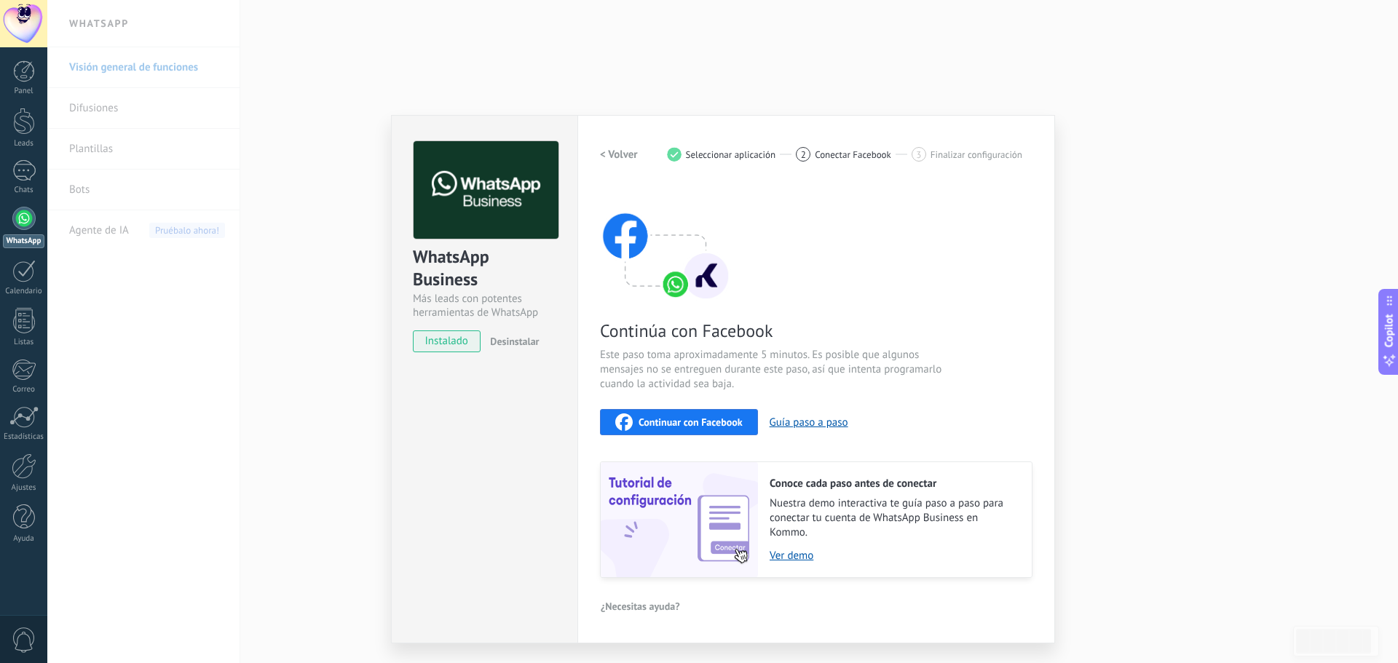
click at [690, 423] on span "Continuar con Facebook" at bounding box center [691, 422] width 104 height 10
click at [708, 418] on span "Continuar con Facebook" at bounding box center [691, 422] width 104 height 10
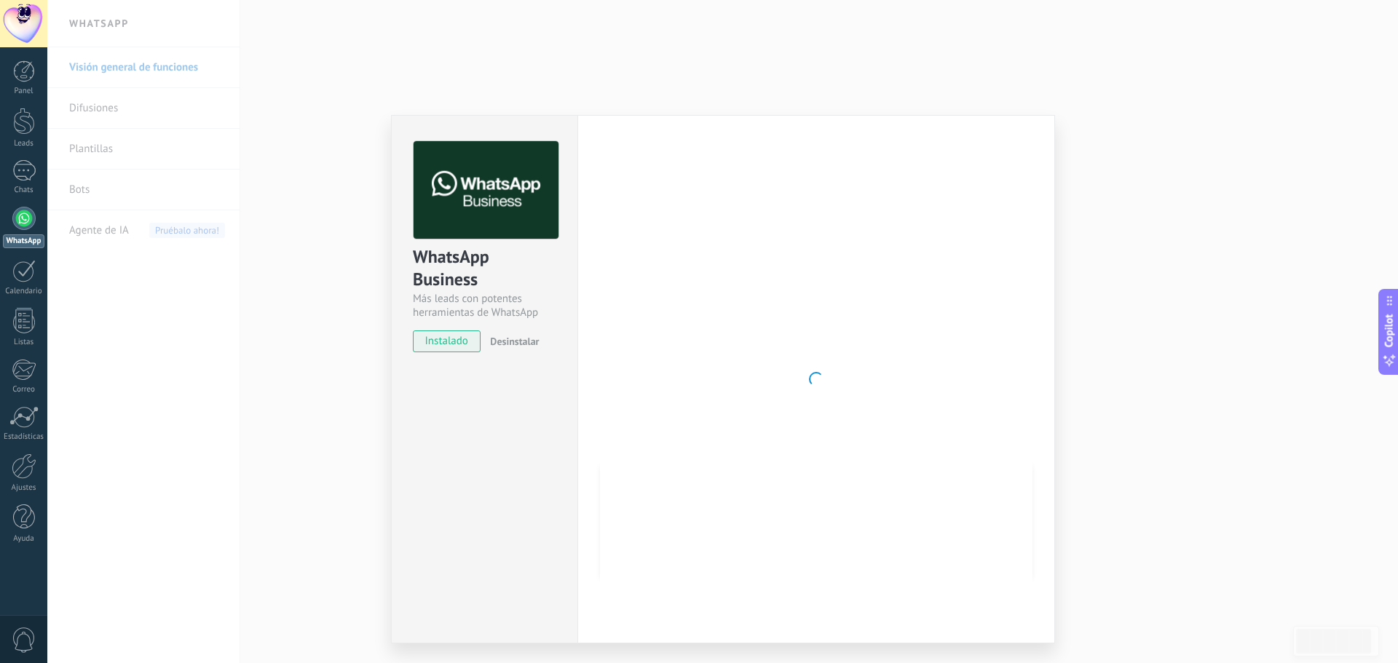
click at [1146, 126] on div "WhatsApp Business Más leads con potentes herramientas de WhatsApp instalado Des…" at bounding box center [722, 331] width 1351 height 663
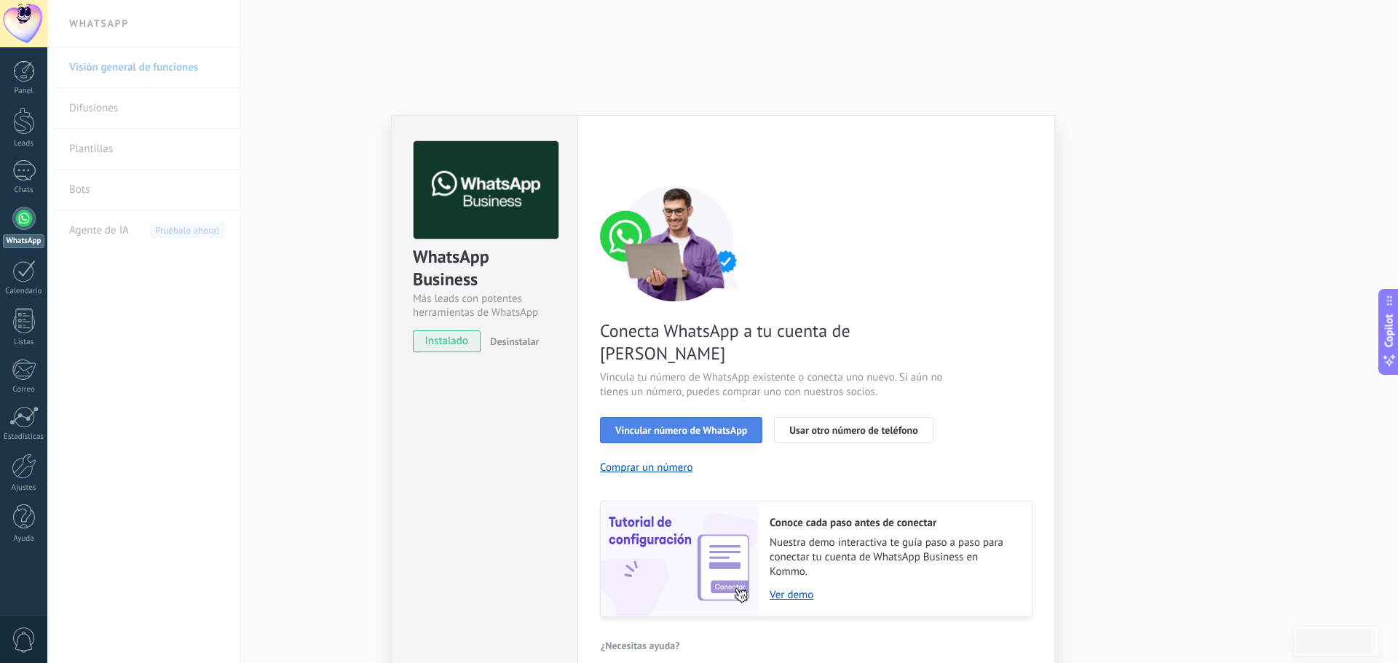
click at [707, 425] on span "Vincular número de WhatsApp" at bounding box center [681, 430] width 132 height 10
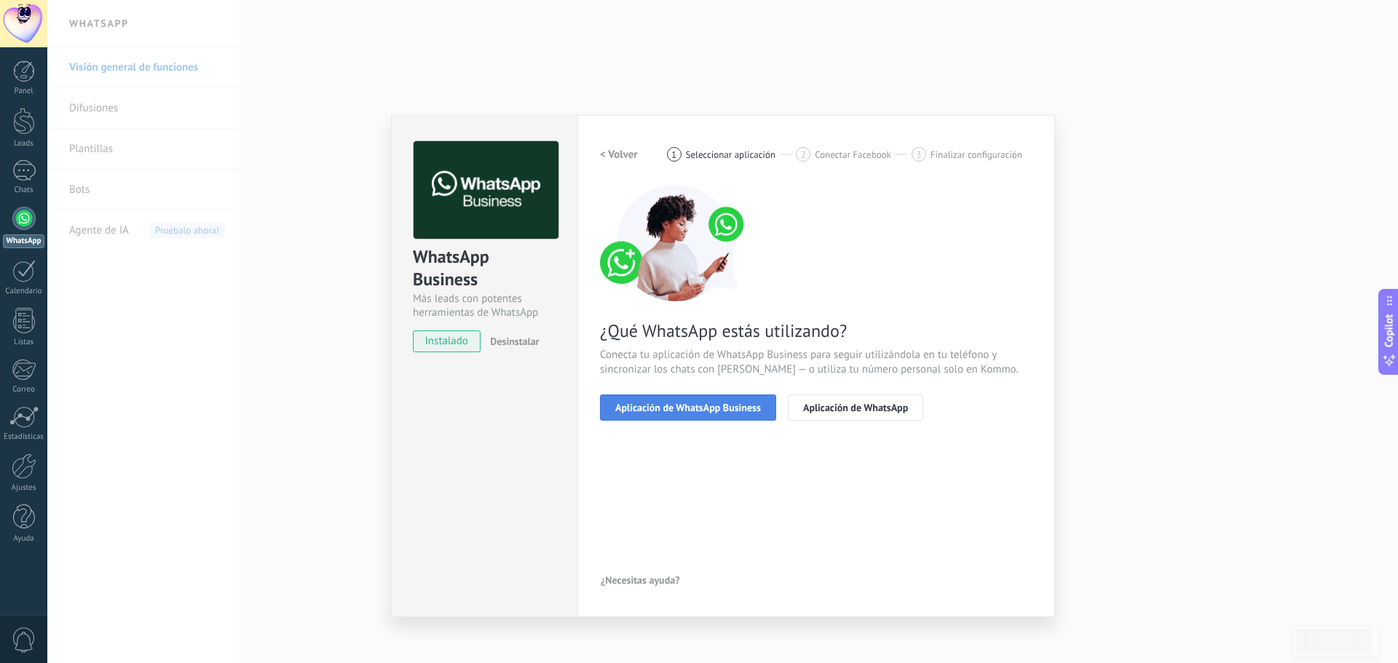
click at [711, 403] on span "Aplicación de WhatsApp Business" at bounding box center [688, 408] width 146 height 10
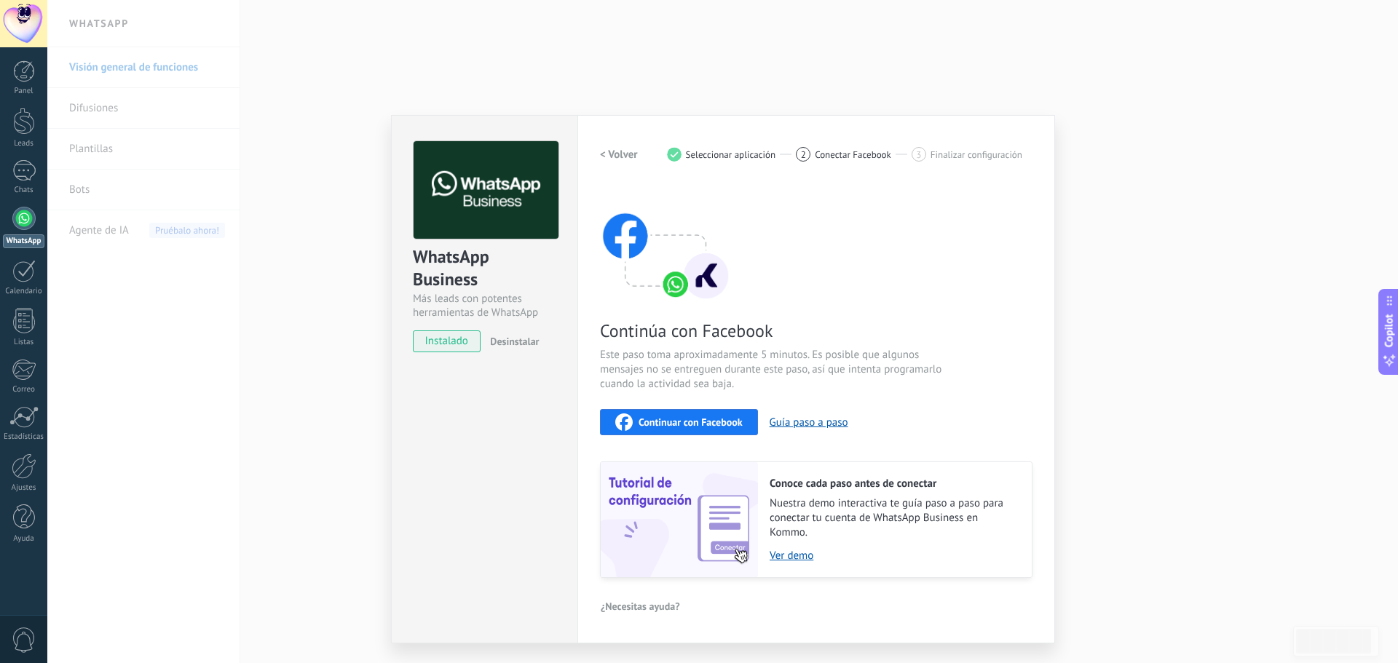
click at [701, 418] on span "Continuar con Facebook" at bounding box center [691, 422] width 104 height 10
click at [682, 417] on span "Continuar con Facebook" at bounding box center [691, 422] width 104 height 10
click at [690, 421] on span "Continuar con Facebook" at bounding box center [691, 422] width 104 height 10
click at [1204, 206] on div "WhatsApp Business Más leads con potentes herramientas de WhatsApp instalado Des…" at bounding box center [722, 331] width 1351 height 663
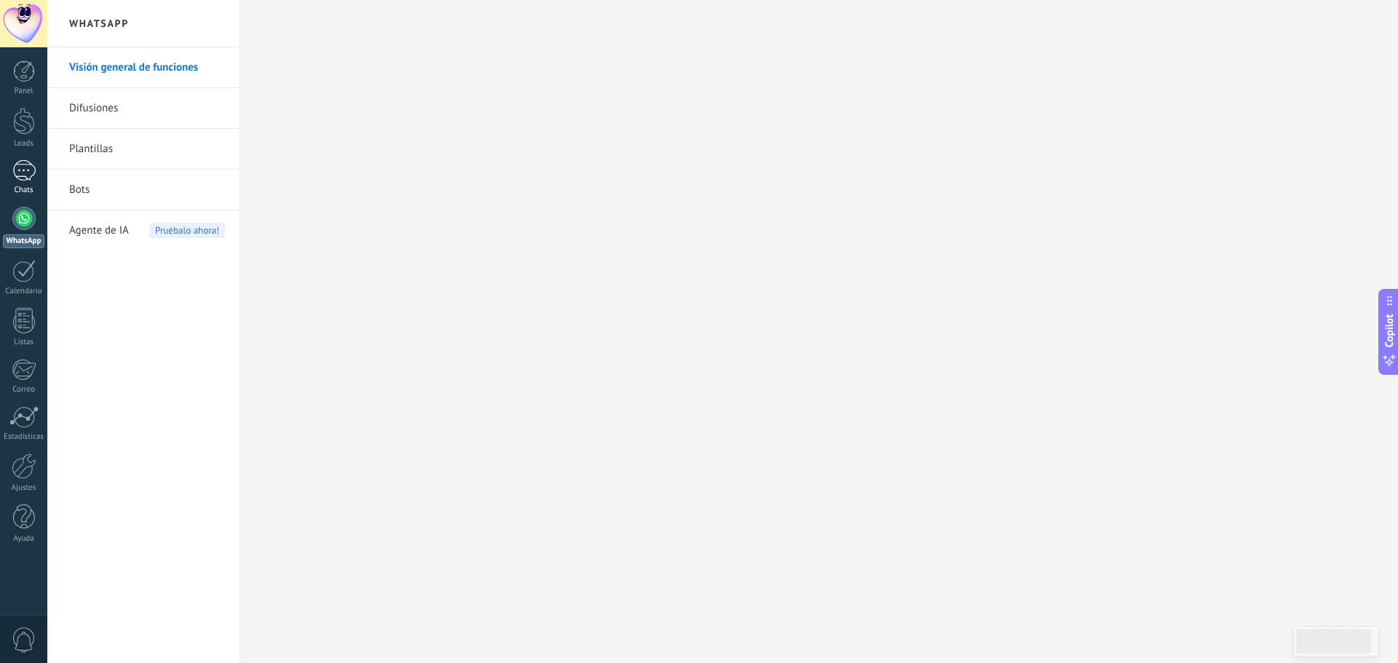
click at [26, 173] on div "1" at bounding box center [23, 170] width 23 height 21
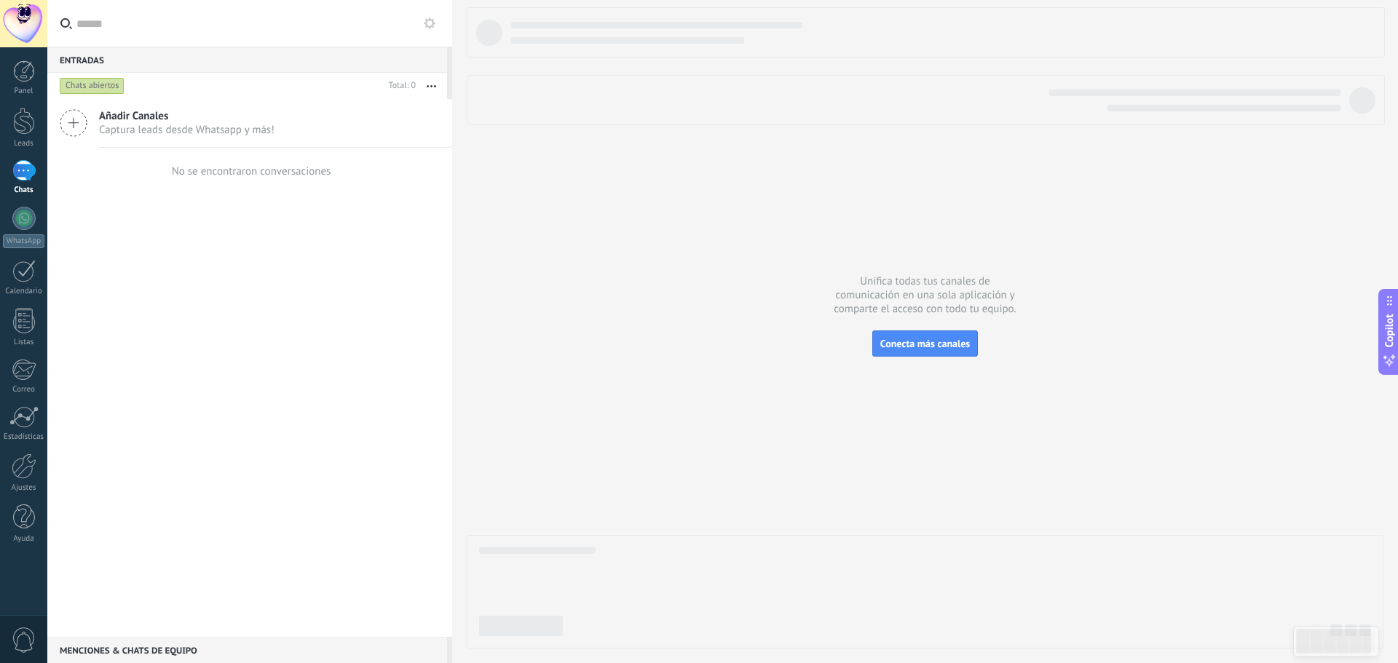
click at [202, 120] on span "Añadir Canales" at bounding box center [187, 116] width 176 height 14
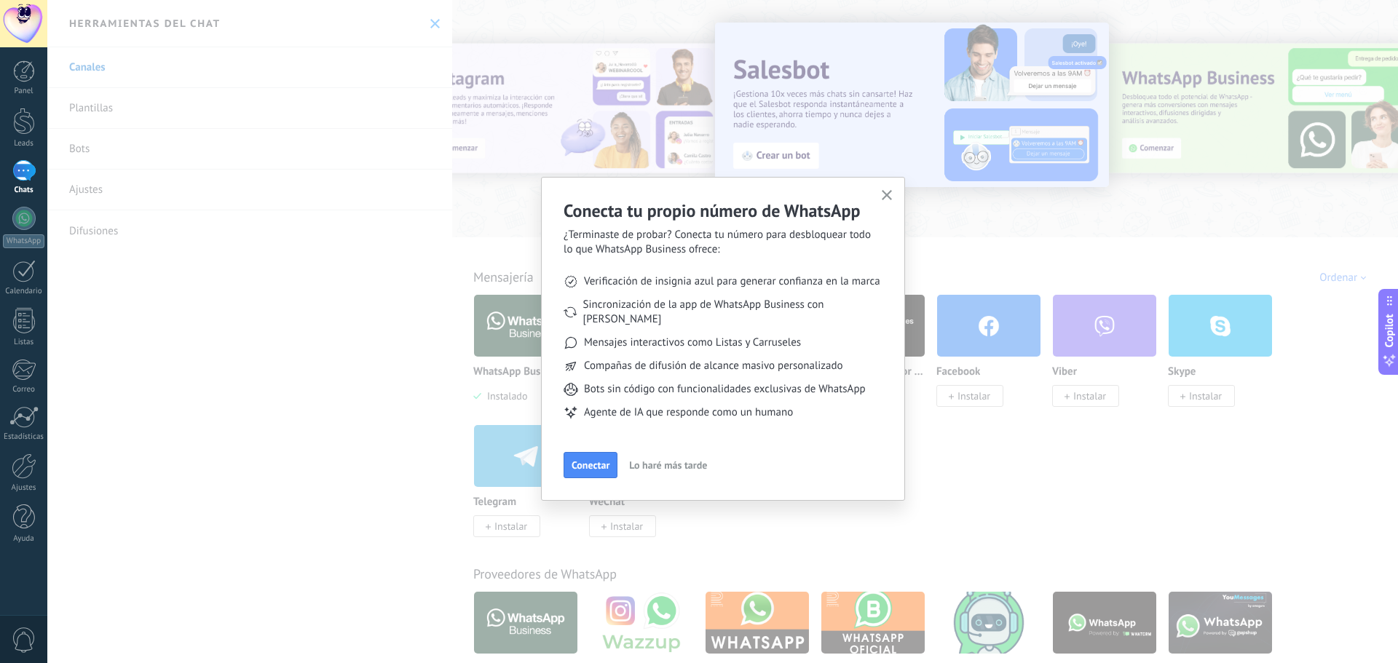
click at [885, 194] on use "button" at bounding box center [887, 195] width 11 height 11
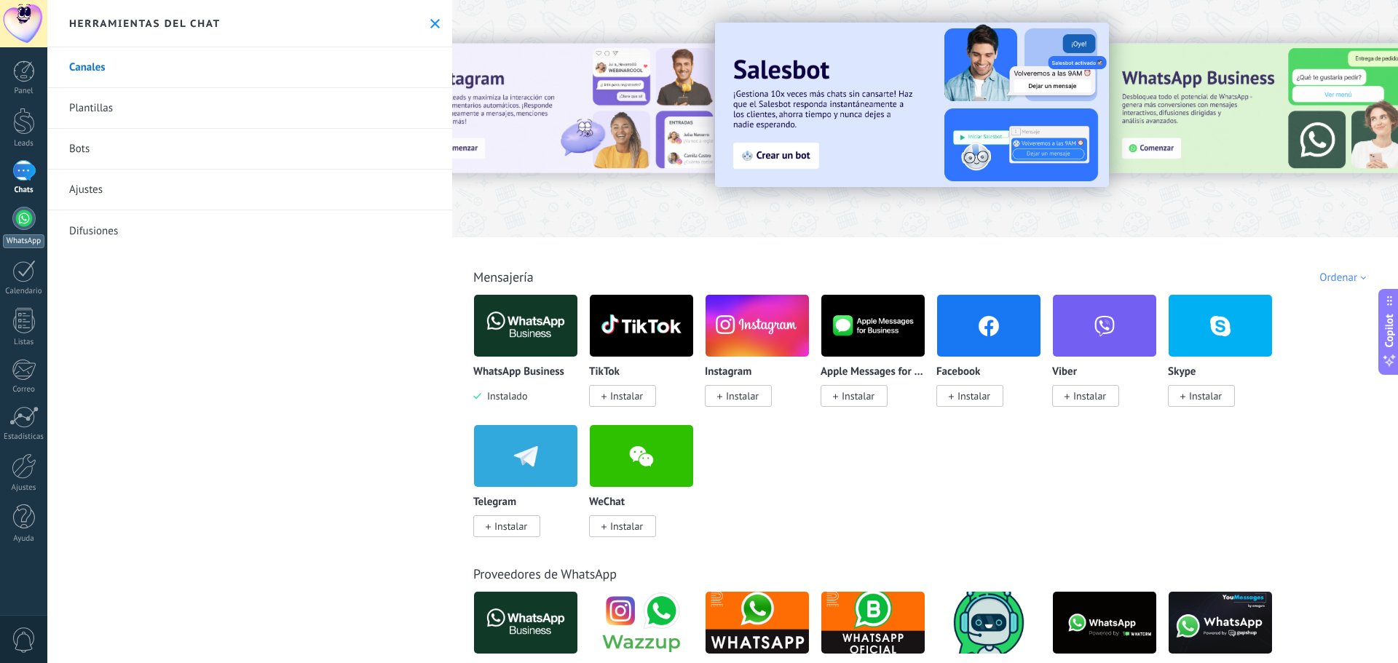
click at [33, 213] on div at bounding box center [23, 218] width 23 height 23
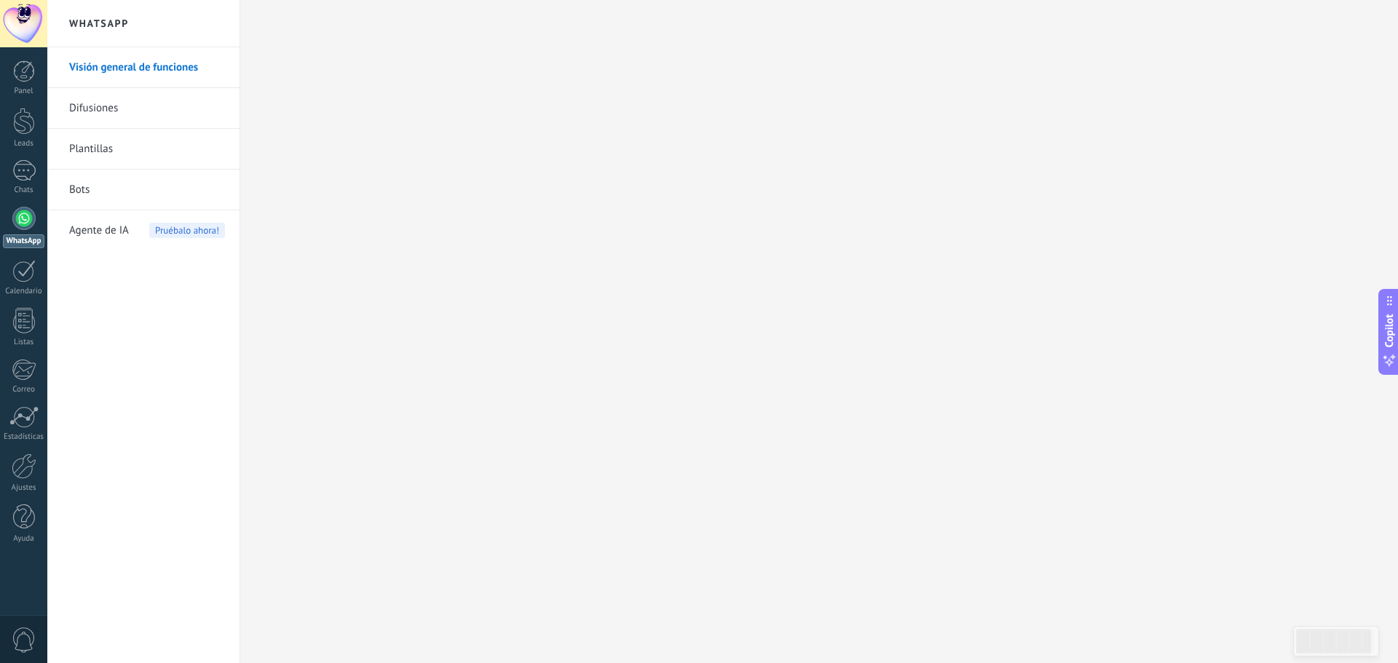
click at [23, 212] on div at bounding box center [23, 218] width 23 height 23
click at [38, 218] on link "WhatsApp" at bounding box center [23, 228] width 47 height 42
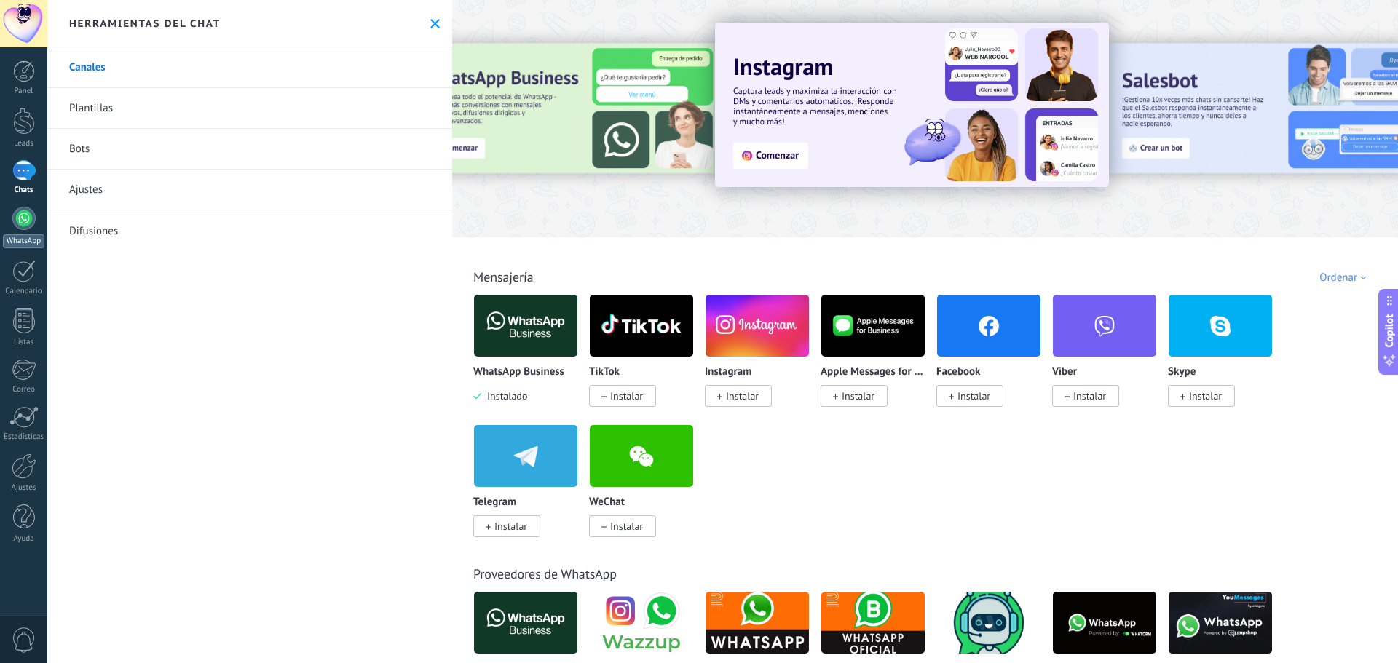
click at [26, 220] on div at bounding box center [23, 218] width 23 height 23
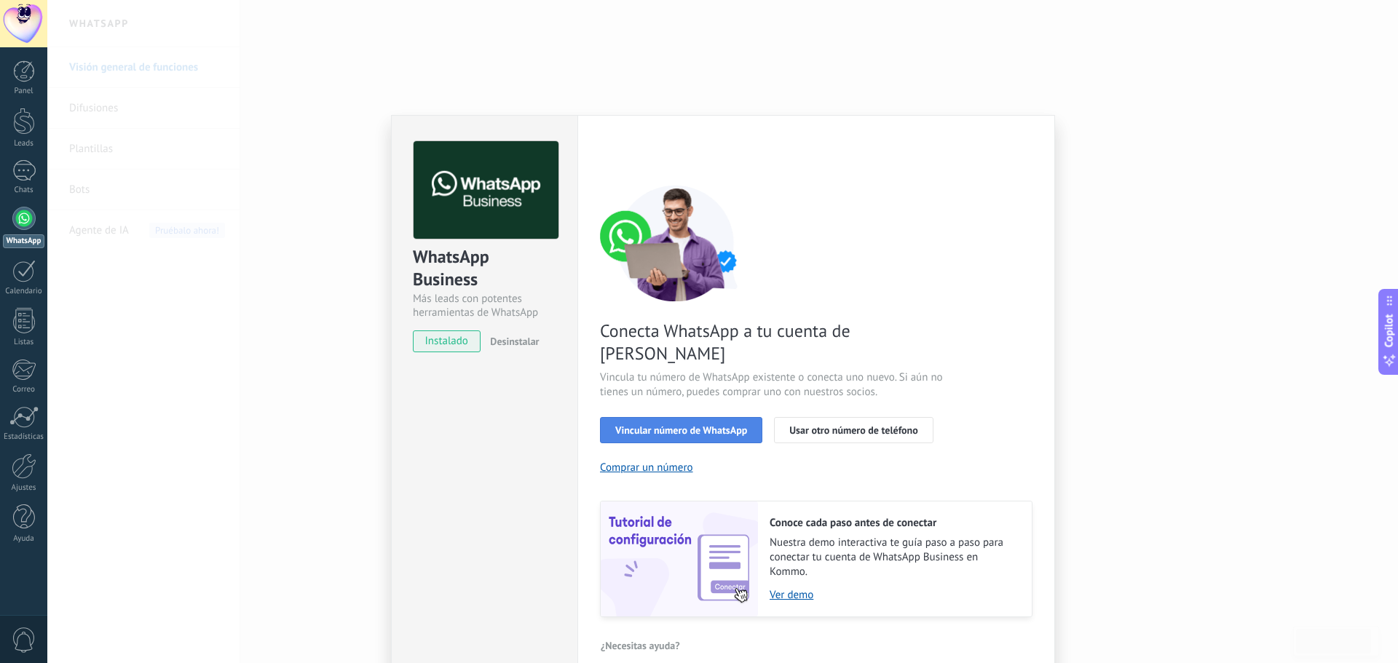
click at [661, 417] on button "Vincular número de WhatsApp" at bounding box center [681, 430] width 162 height 26
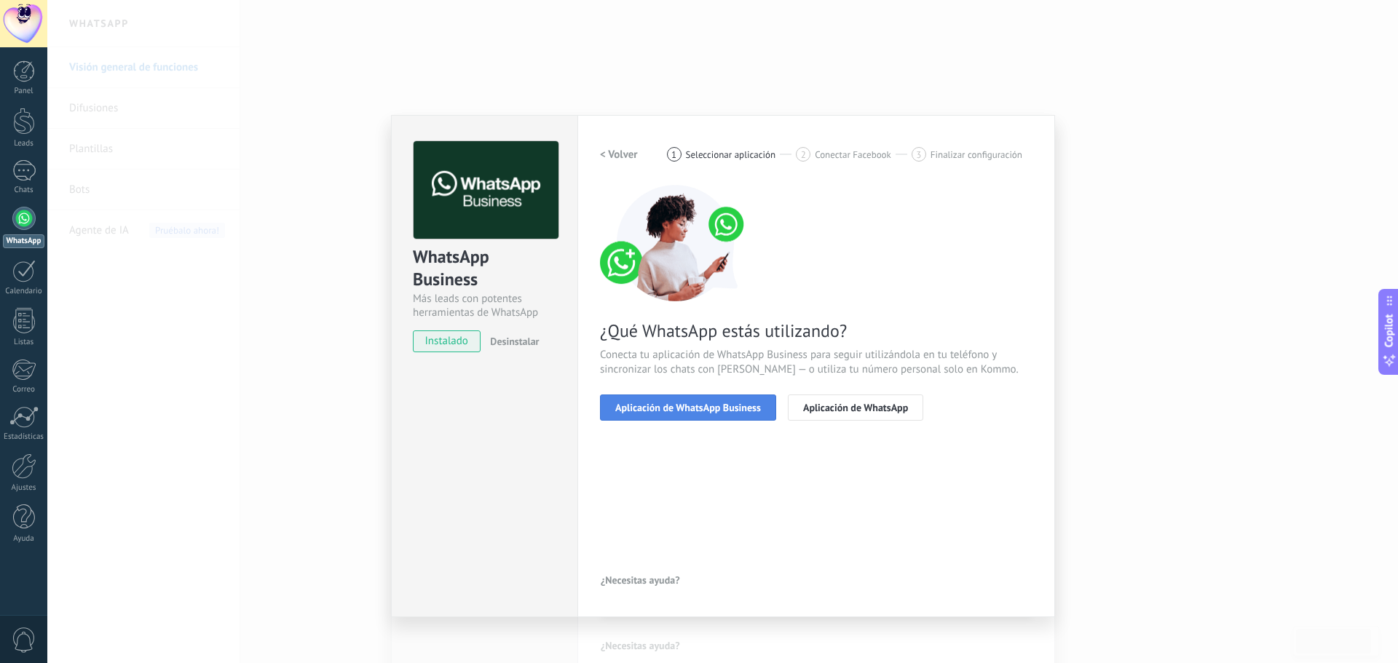
click at [710, 409] on span "Aplicación de WhatsApp Business" at bounding box center [688, 408] width 146 height 10
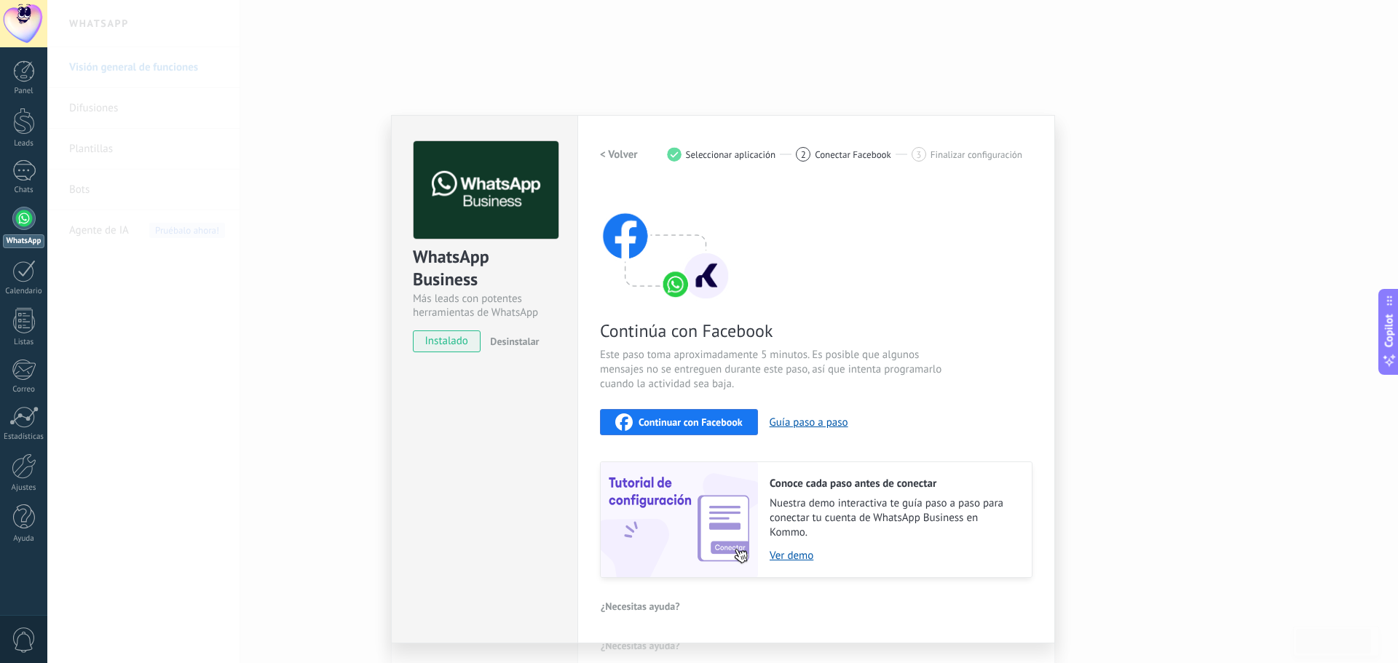
click at [710, 415] on div "Continuar con Facebook" at bounding box center [678, 422] width 127 height 17
click at [1178, 129] on div "WhatsApp Business Más leads con potentes herramientas de WhatsApp instalado Des…" at bounding box center [722, 331] width 1351 height 663
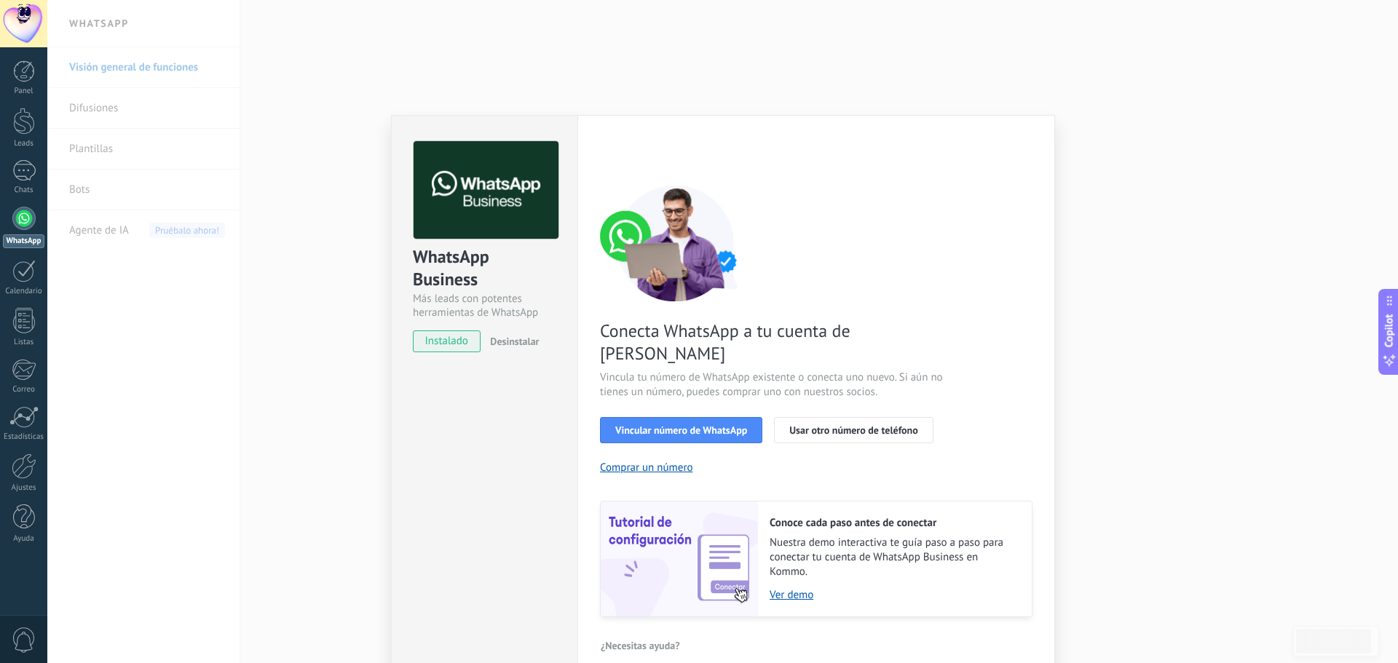
click at [1118, 158] on div "WhatsApp Business Más leads con potentes herramientas de WhatsApp instalado Des…" at bounding box center [722, 331] width 1351 height 663
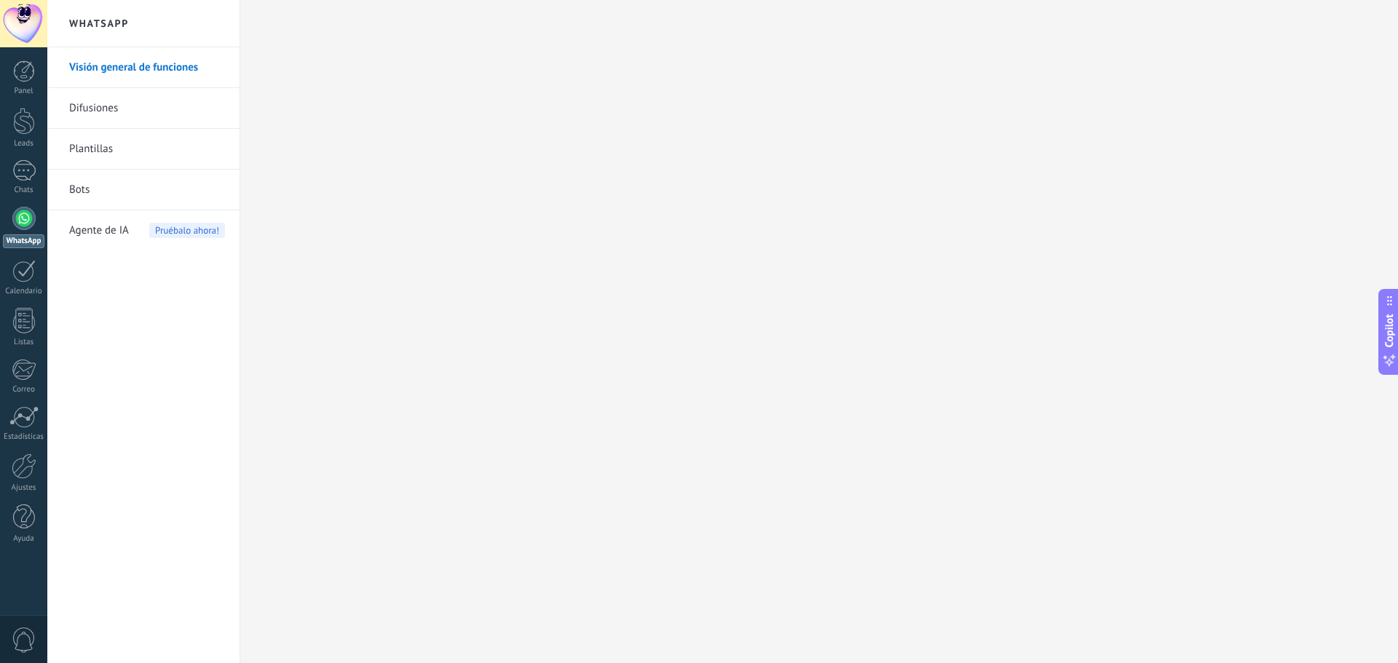
click at [154, 67] on link "Visión general de funciones" at bounding box center [147, 67] width 156 height 41
click at [143, 71] on link "Visión general de funciones" at bounding box center [147, 67] width 156 height 41
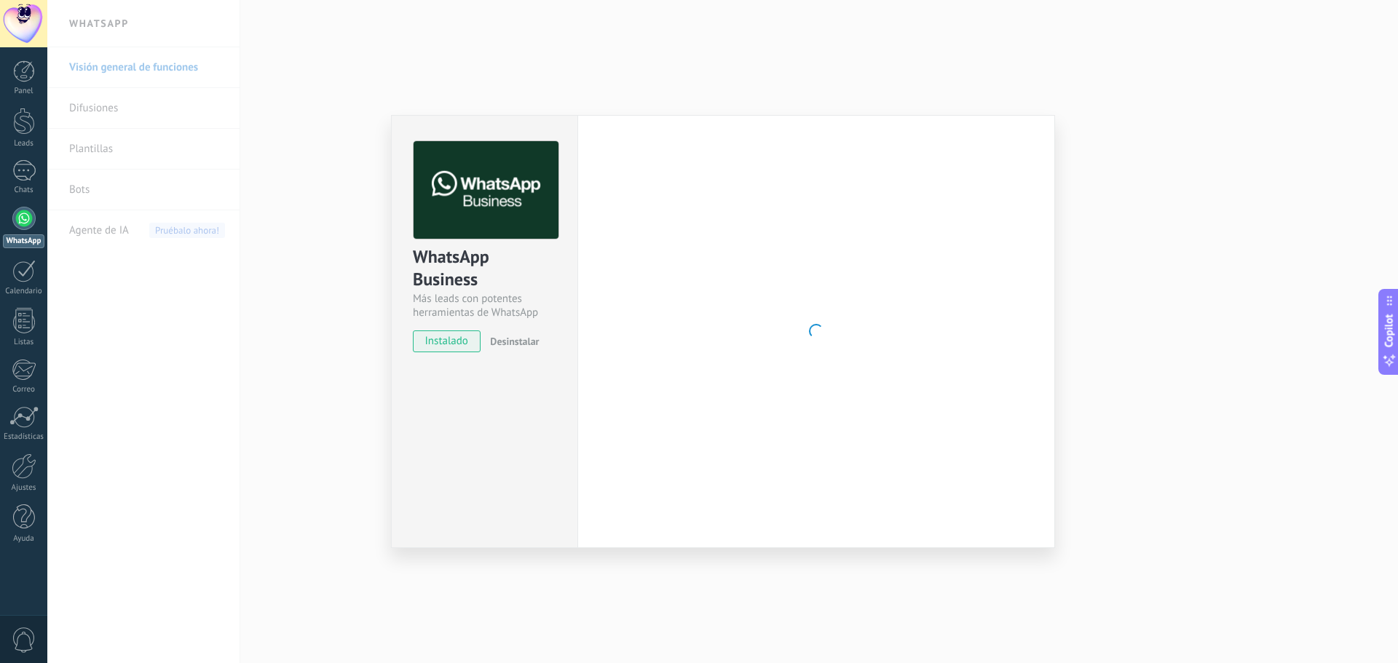
click at [1182, 304] on div "WhatsApp Business Más leads con potentes herramientas de WhatsApp instalado Des…" at bounding box center [722, 331] width 1351 height 663
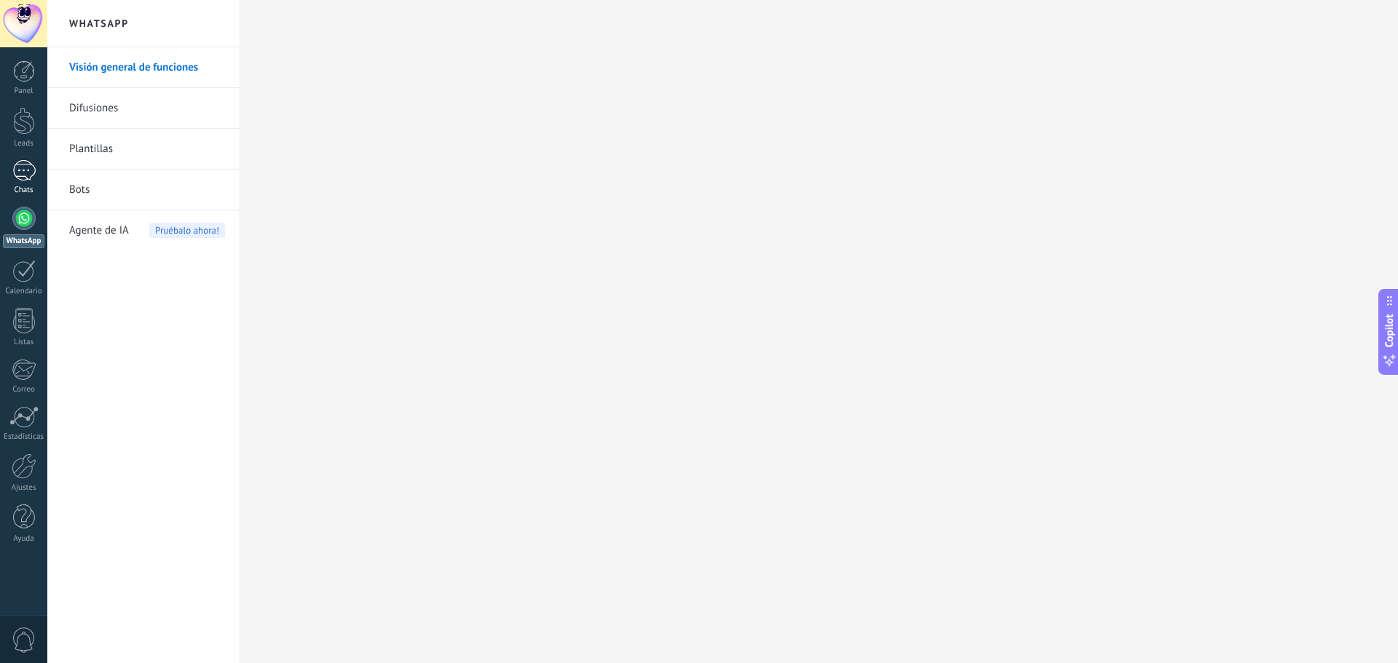
click at [32, 180] on div at bounding box center [23, 170] width 23 height 21
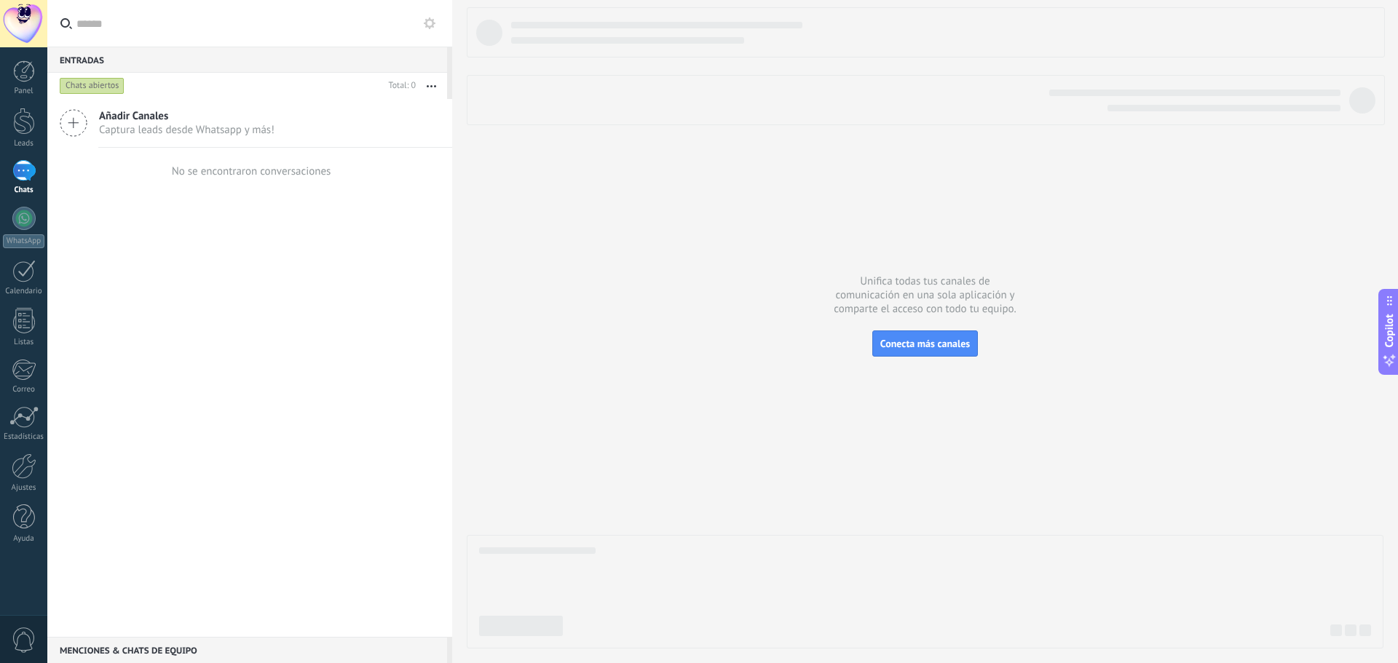
click at [137, 128] on span "Captura leads desde Whatsapp y más!" at bounding box center [187, 130] width 176 height 14
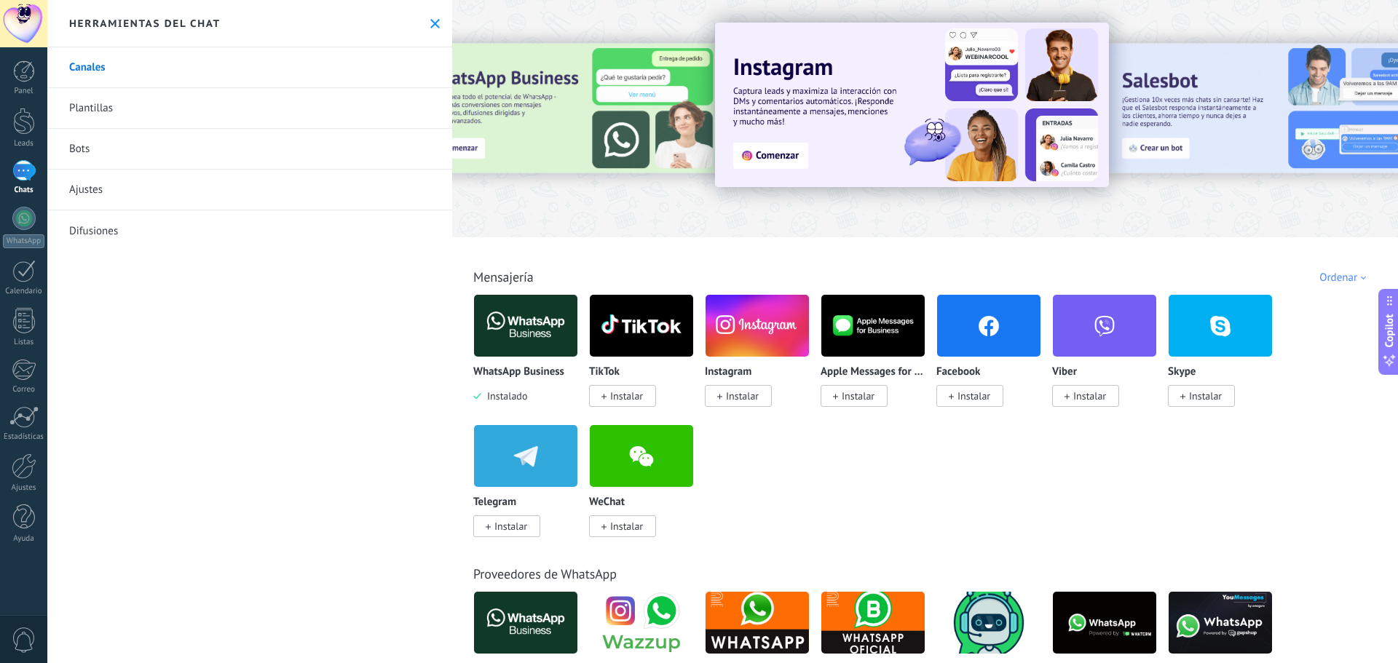
click at [432, 23] on icon at bounding box center [434, 23] width 9 height 9
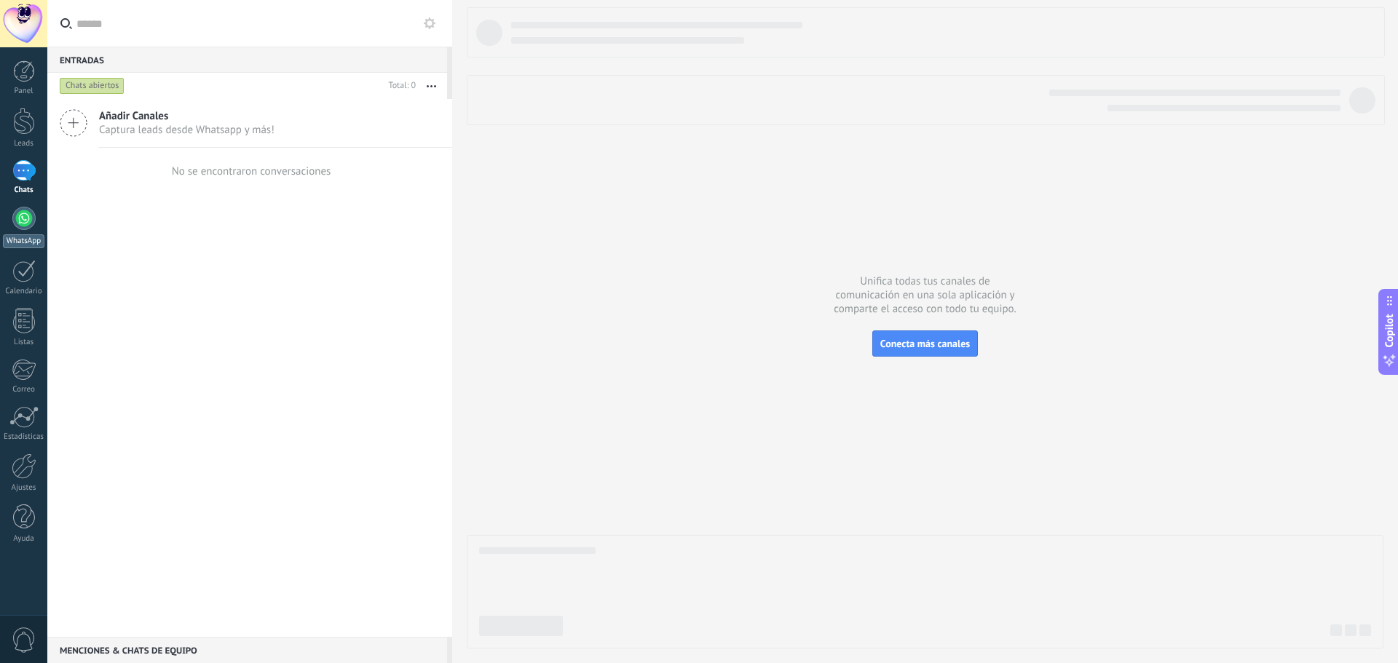
click at [26, 223] on div at bounding box center [23, 218] width 23 height 23
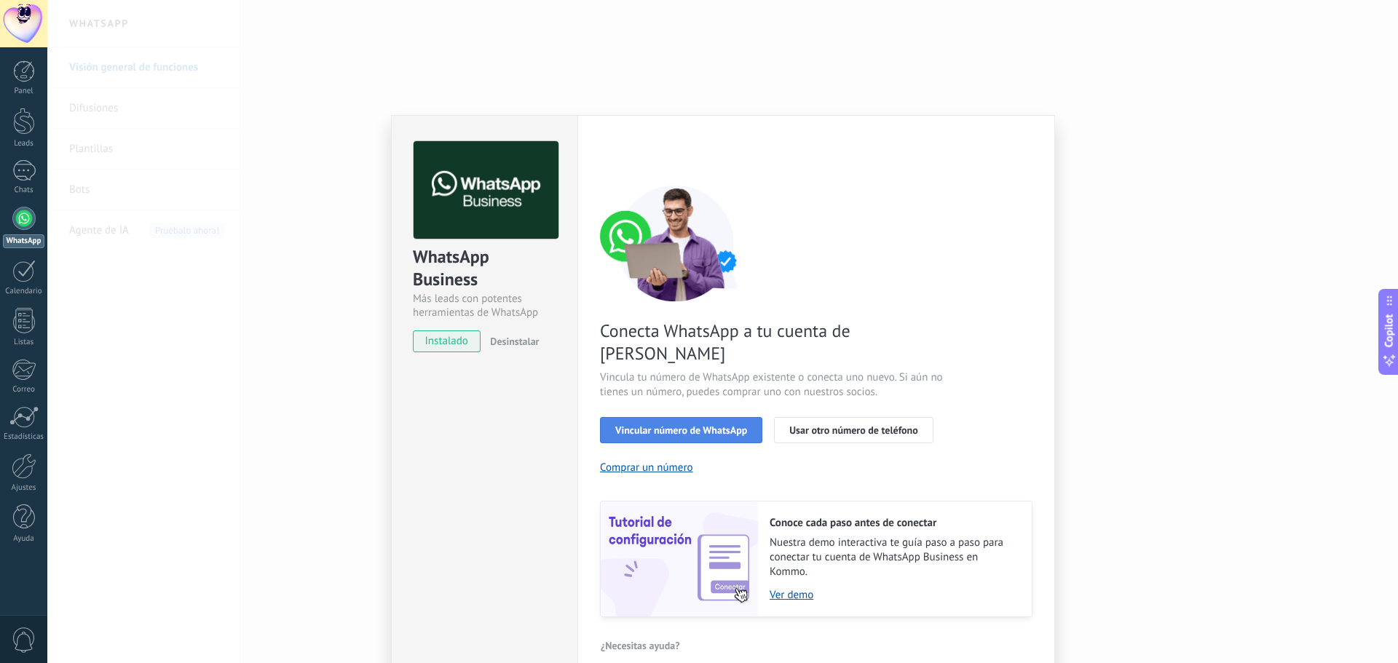
click at [660, 425] on span "Vincular número de WhatsApp" at bounding box center [681, 430] width 132 height 10
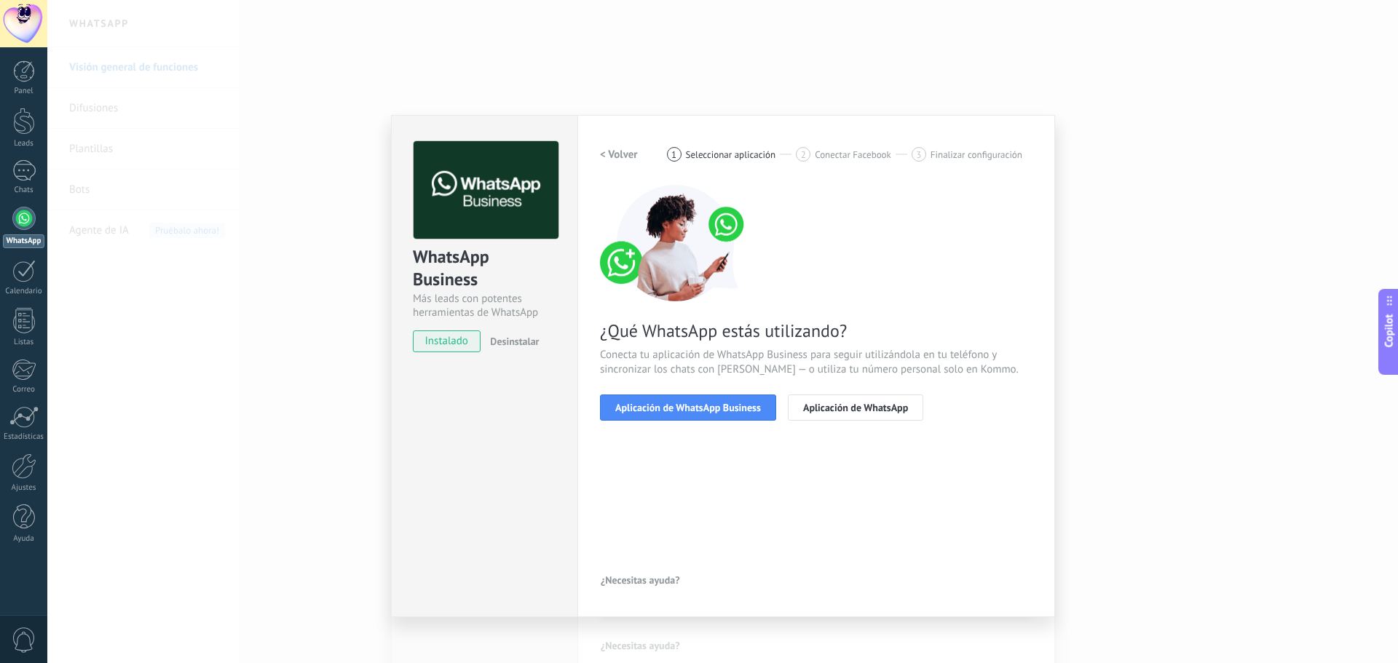
click at [660, 409] on span "Aplicación de WhatsApp Business" at bounding box center [688, 408] width 146 height 10
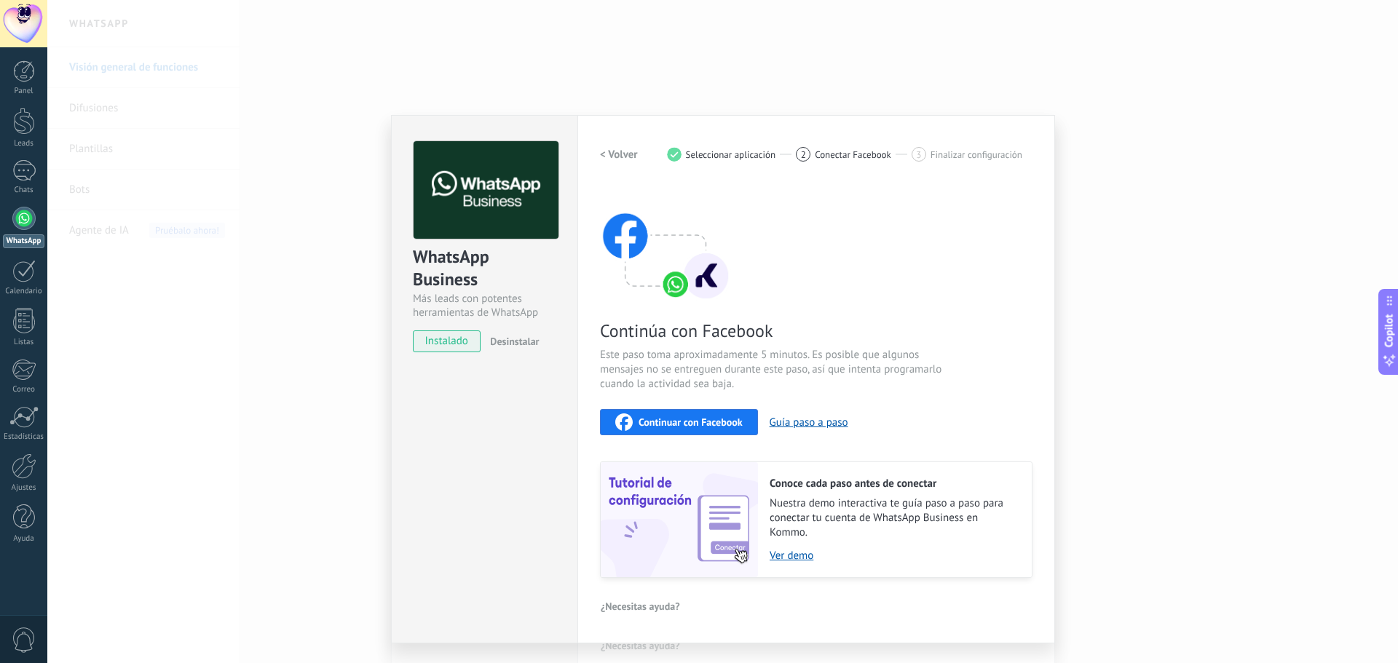
click at [660, 419] on span "Continuar con Facebook" at bounding box center [691, 422] width 104 height 10
